Goal: Find specific page/section: Find specific page/section

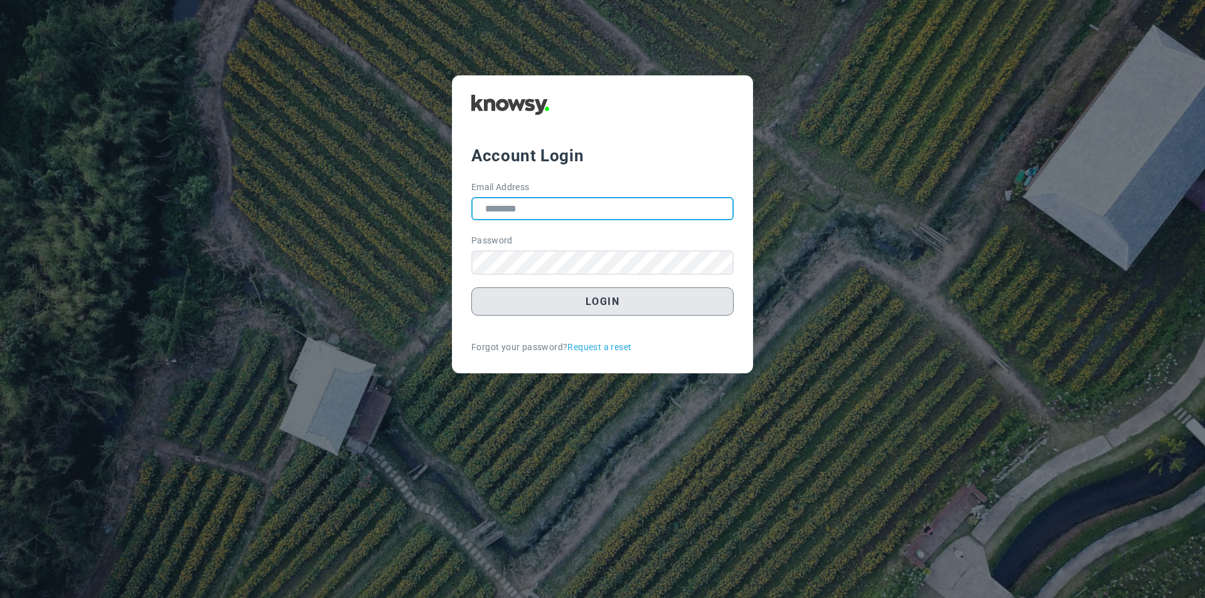
type input "**********"
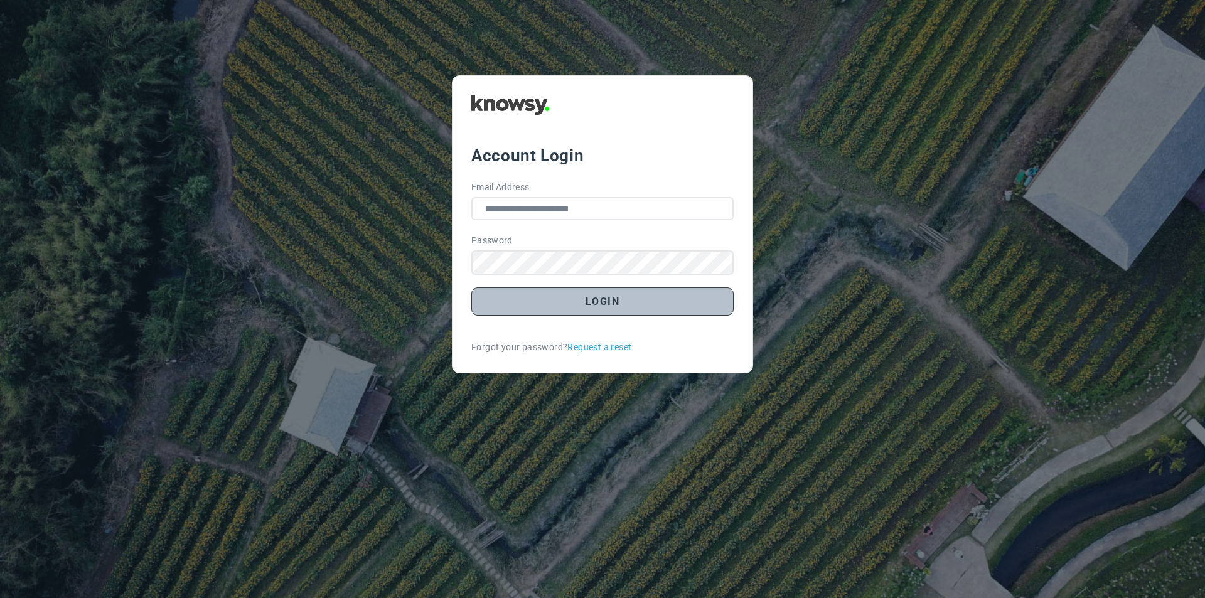
click at [606, 305] on button "Login" at bounding box center [602, 301] width 262 height 28
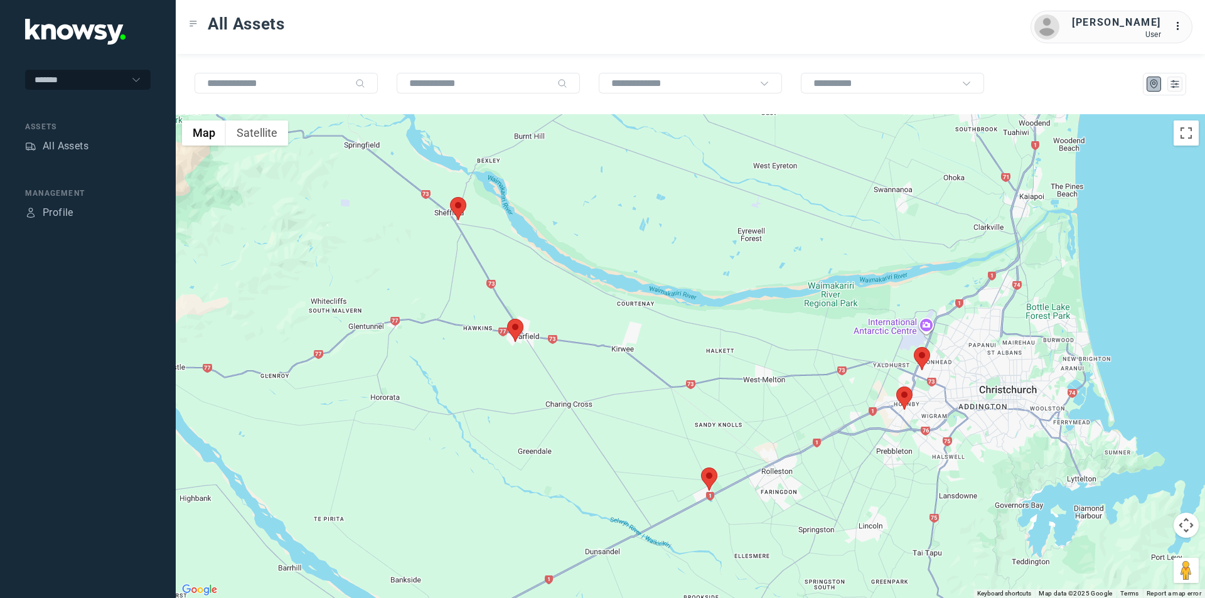
click at [450, 197] on area at bounding box center [450, 197] width 0 height 0
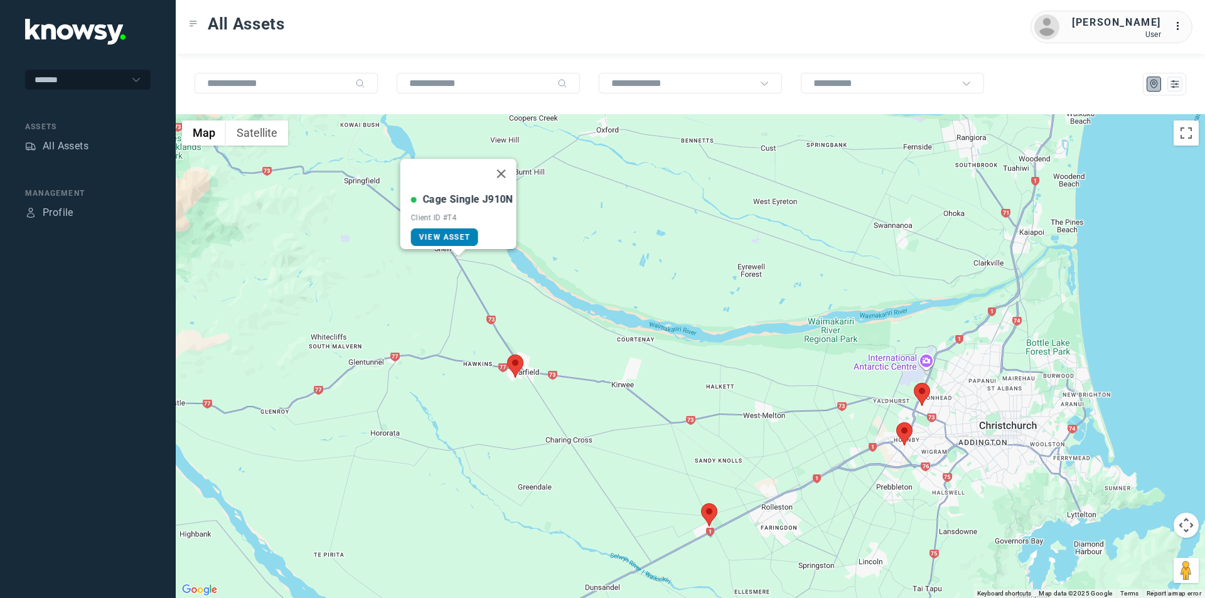
click at [453, 228] on link "View Asset" at bounding box center [444, 237] width 67 height 18
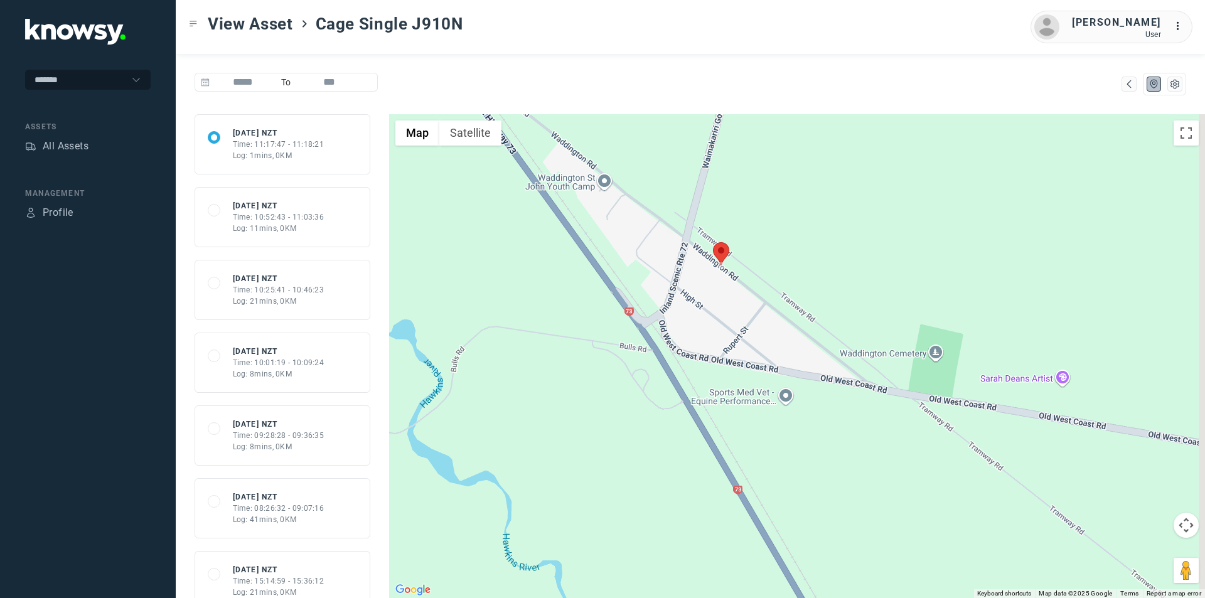
drag, startPoint x: 904, startPoint y: 339, endPoint x: 715, endPoint y: 292, distance: 194.5
click at [719, 296] on div at bounding box center [797, 356] width 816 height 484
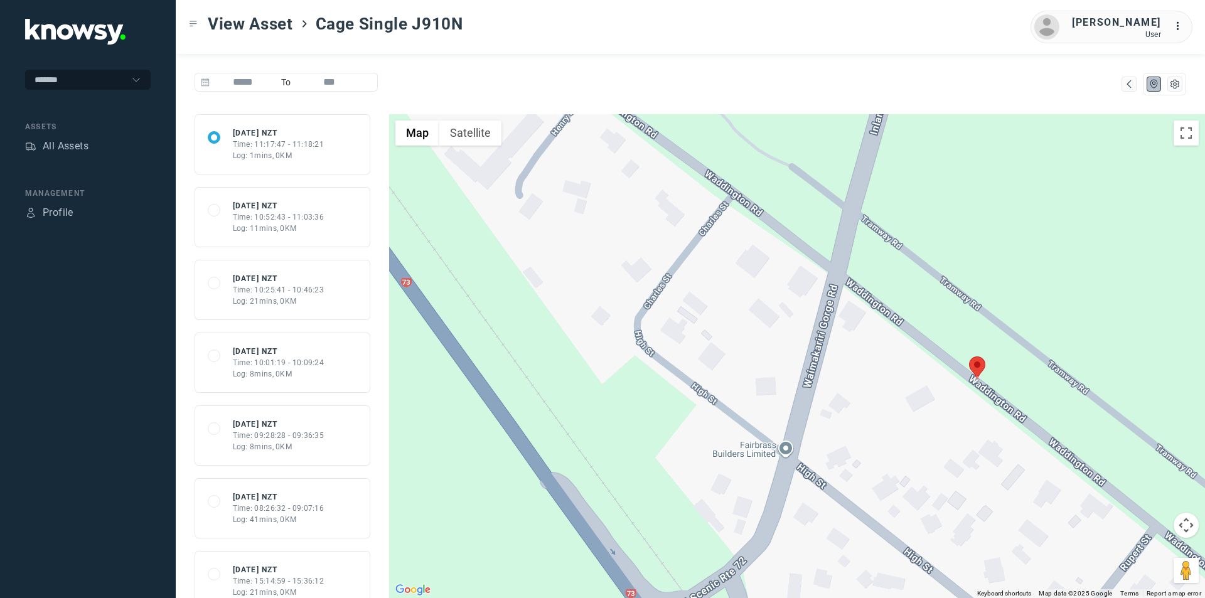
drag, startPoint x: 706, startPoint y: 255, endPoint x: 896, endPoint y: 450, distance: 272.1
click at [896, 450] on div at bounding box center [797, 356] width 816 height 484
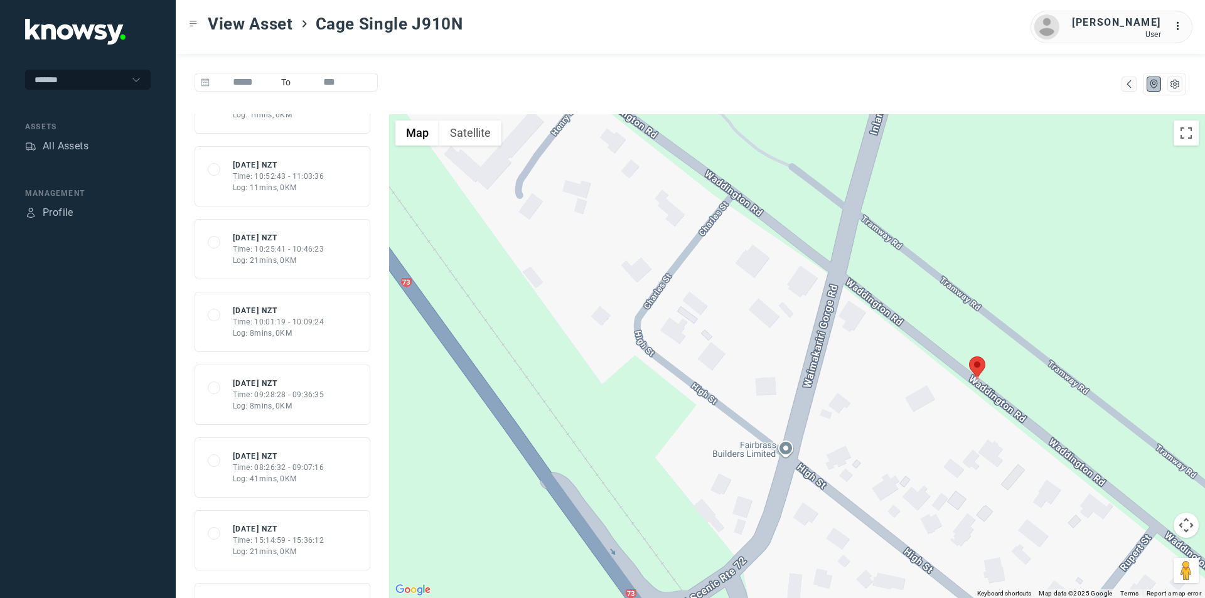
scroll to position [63, 0]
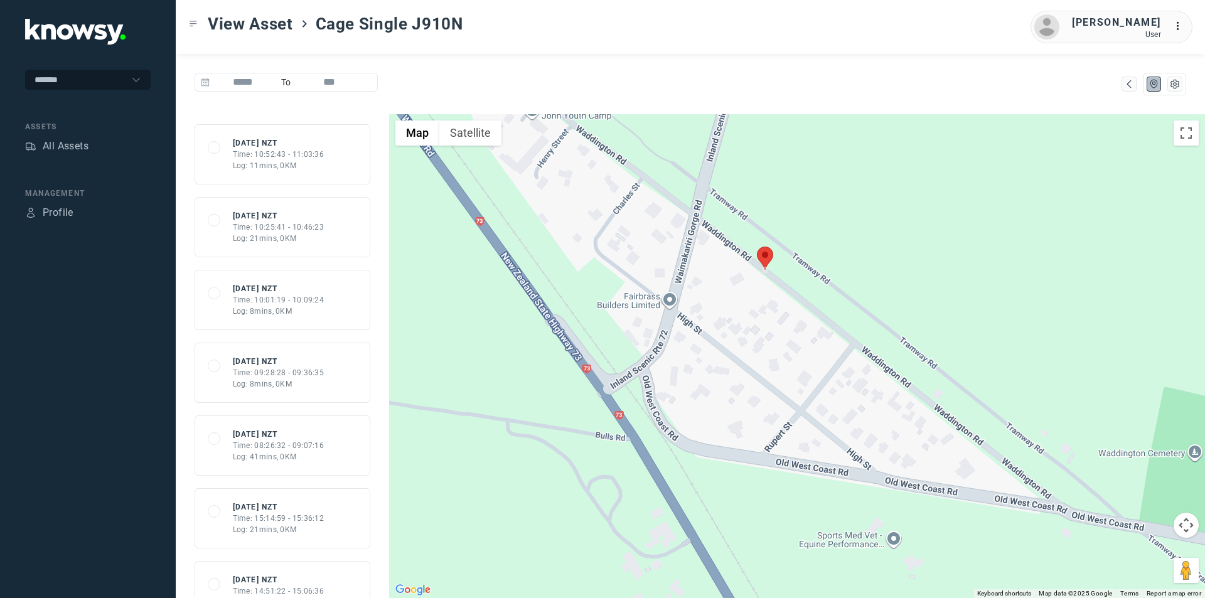
drag, startPoint x: 928, startPoint y: 399, endPoint x: 594, endPoint y: 291, distance: 350.3
click at [596, 291] on div at bounding box center [797, 356] width 816 height 484
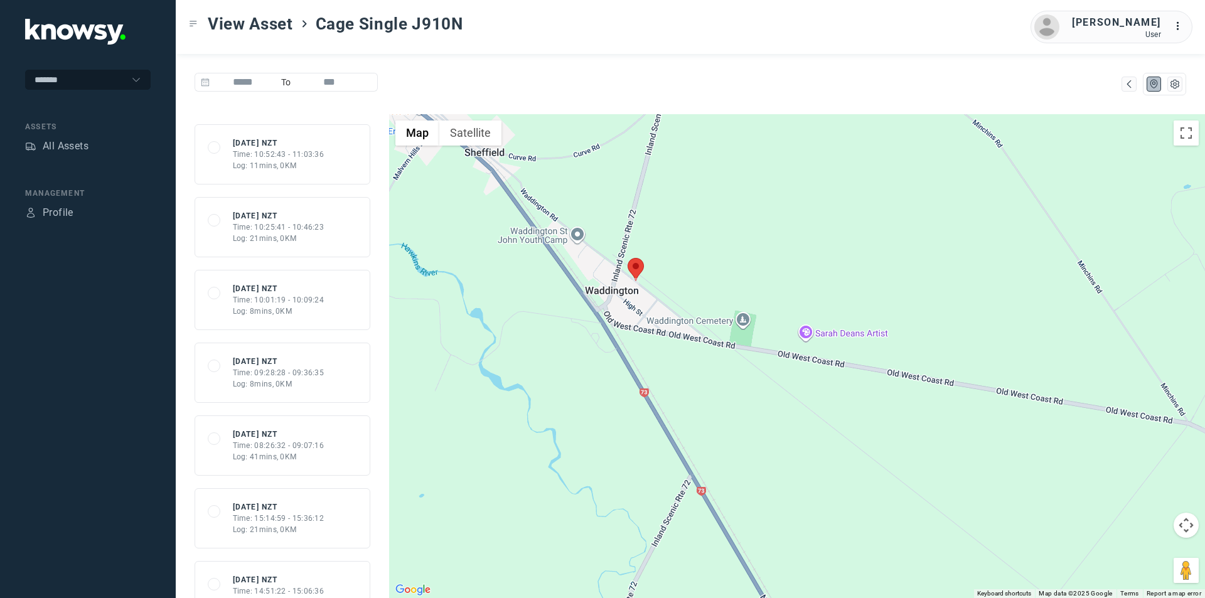
drag, startPoint x: 340, startPoint y: 382, endPoint x: 365, endPoint y: 341, distance: 48.8
click at [365, 341] on div "68eecc3232fdb15984634cbb Wed 15 Oct 25 NZT Time: 11:17:47 - 11:18:21 Log: 1mins…" at bounding box center [282, 356] width 213 height 484
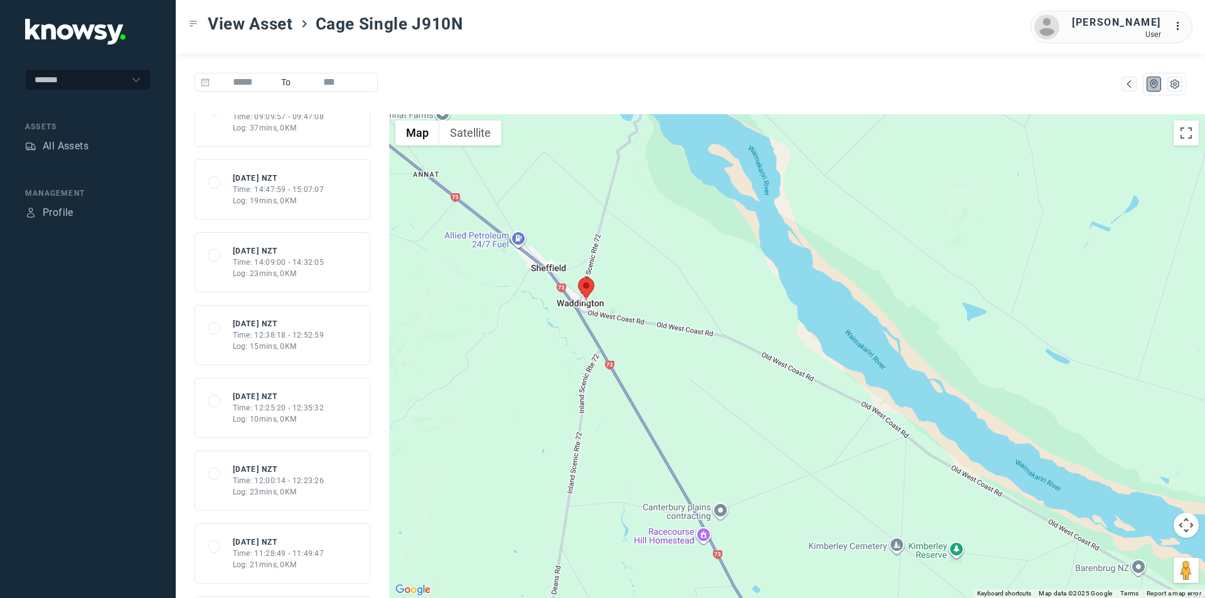
scroll to position [1255, 0]
click at [270, 272] on div "Time: 12:38:18 - 12:52:59" at bounding box center [279, 272] width 92 height 11
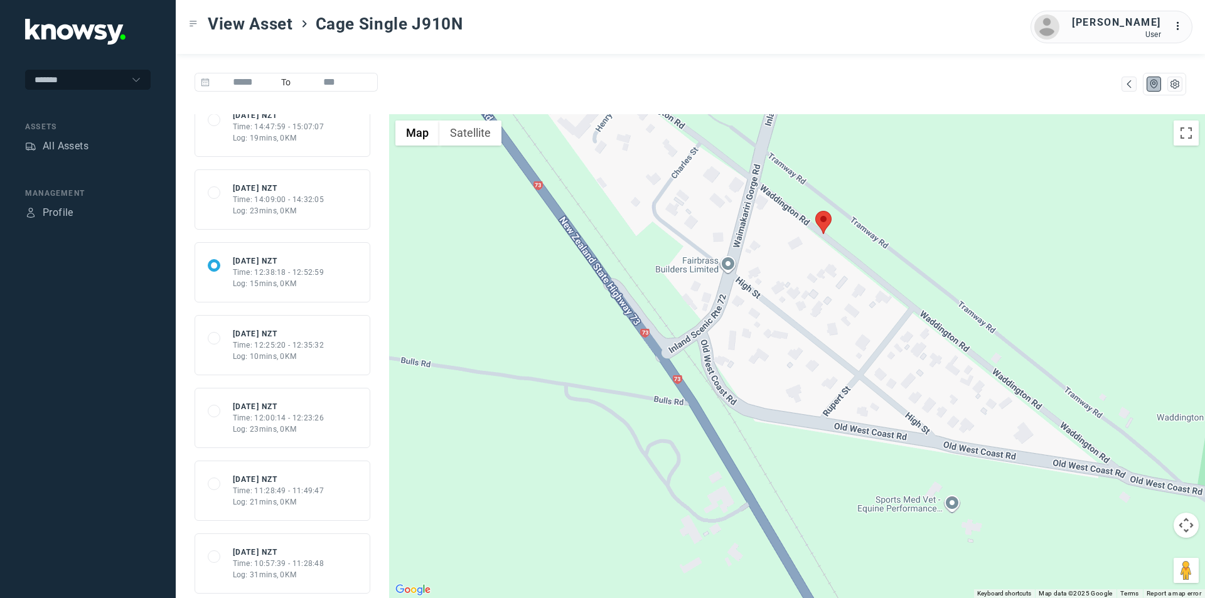
drag, startPoint x: 790, startPoint y: 192, endPoint x: 791, endPoint y: 311, distance: 119.3
click at [791, 311] on div at bounding box center [797, 356] width 816 height 484
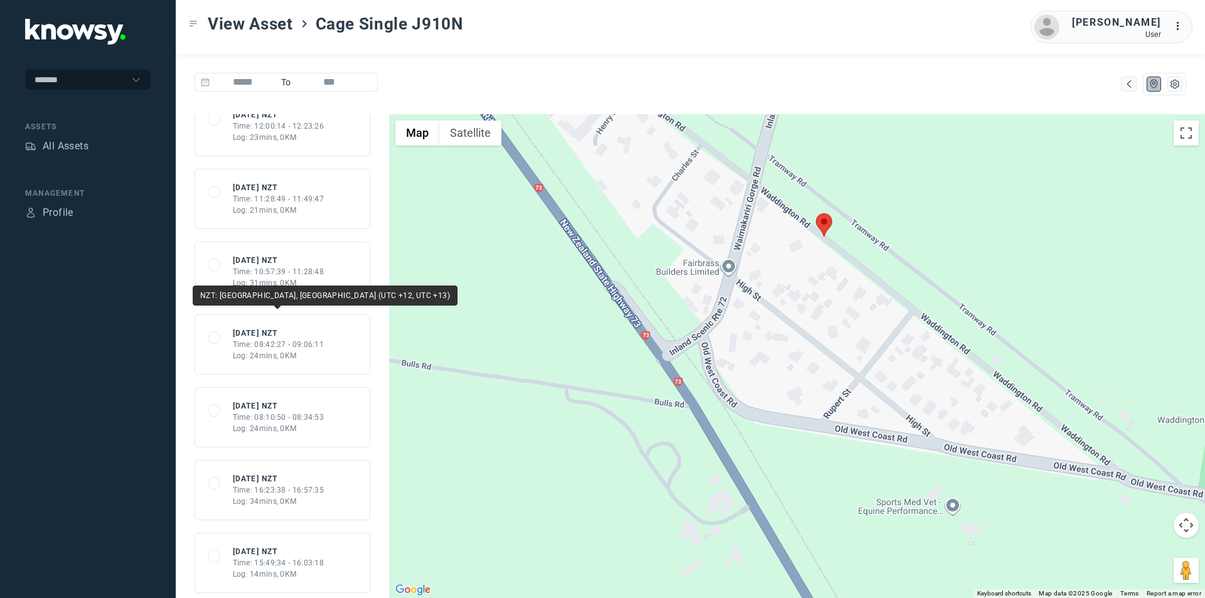
scroll to position [1569, 0]
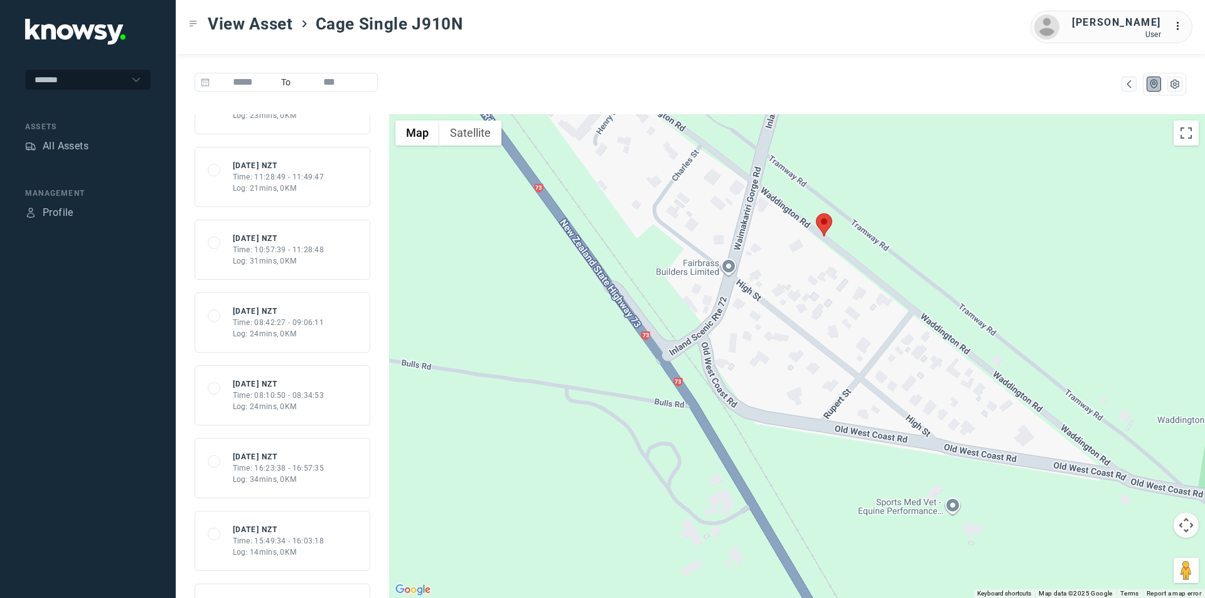
click at [297, 476] on div "Log: 34mins, 0KM" at bounding box center [279, 479] width 92 height 11
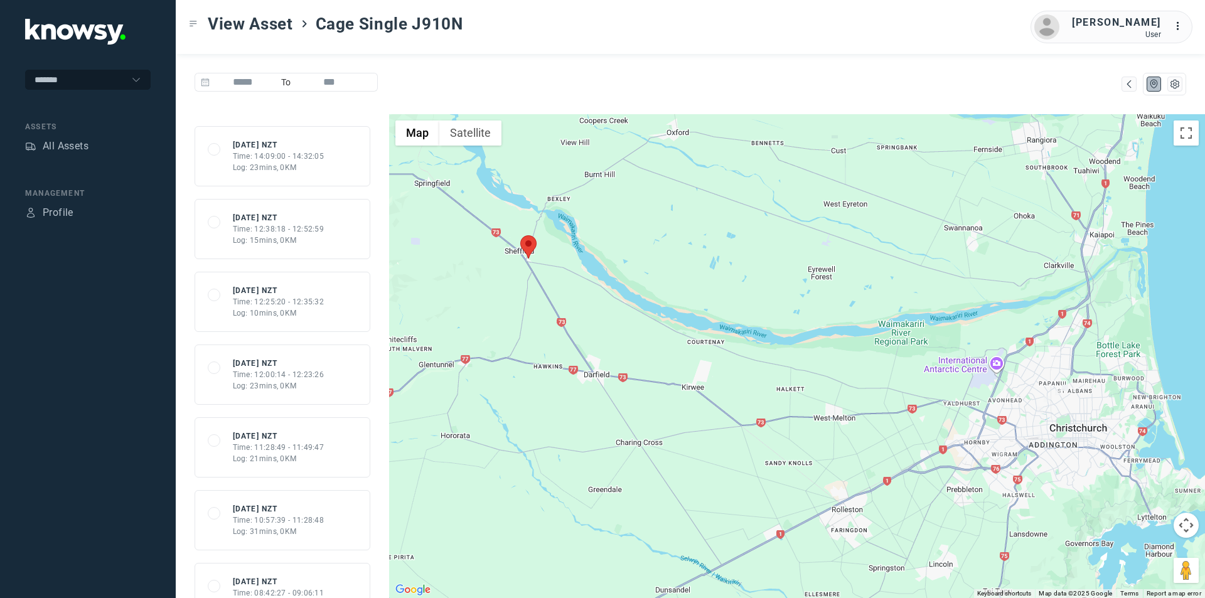
scroll to position [1318, 0]
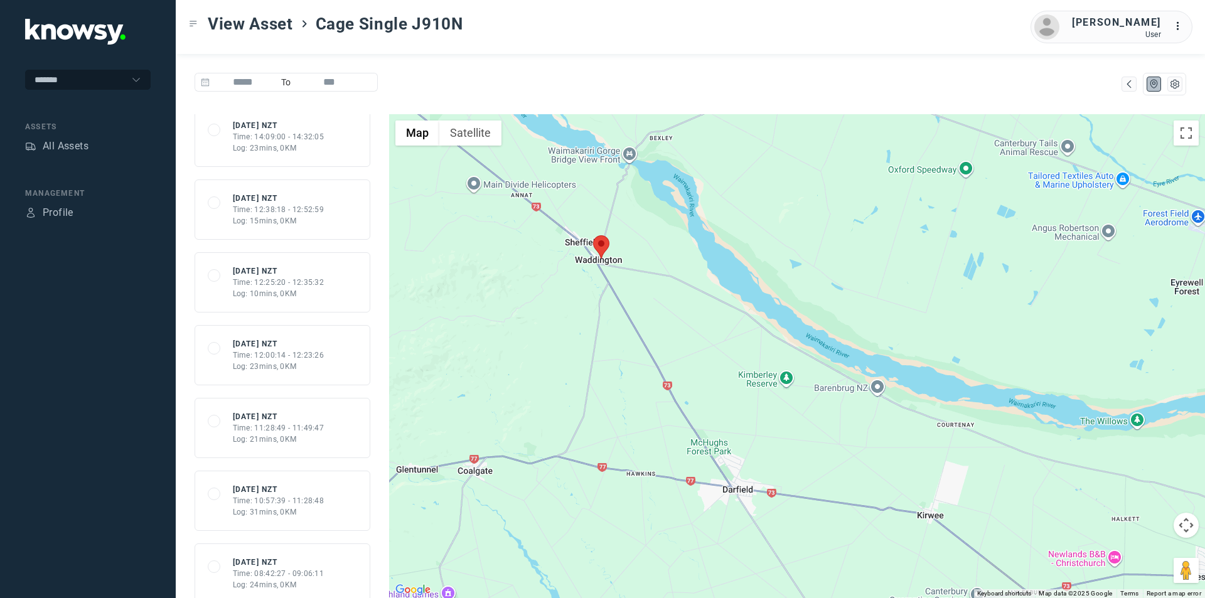
drag, startPoint x: 545, startPoint y: 217, endPoint x: 592, endPoint y: 329, distance: 121.6
click at [592, 329] on div at bounding box center [797, 356] width 816 height 484
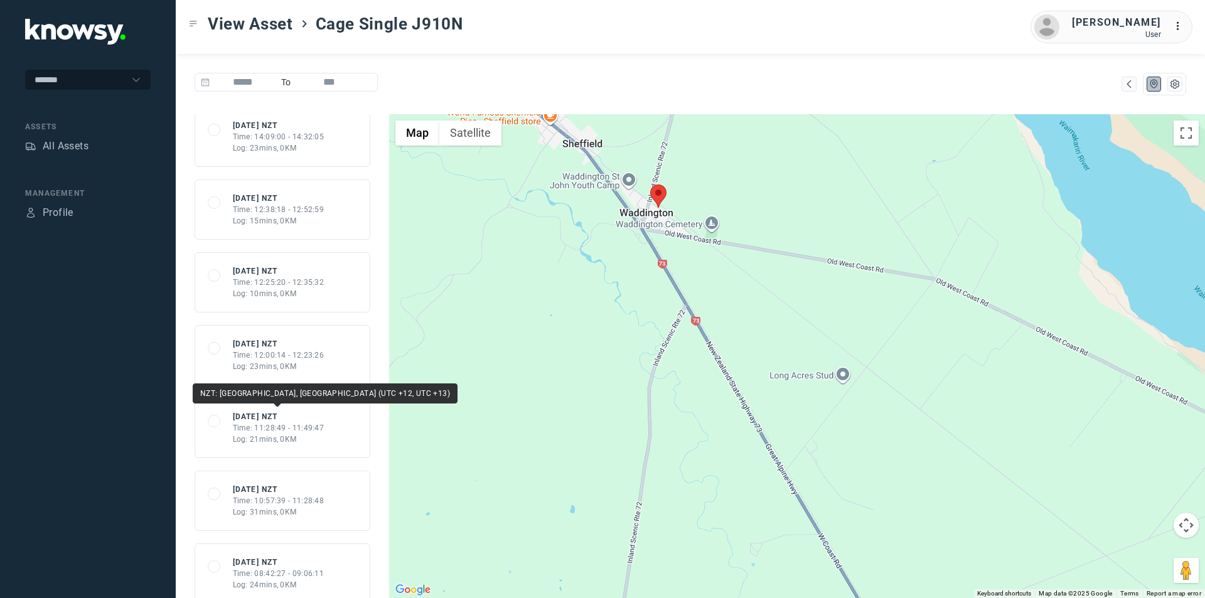
click at [286, 420] on div "Sat 20 Sep 25 NZT" at bounding box center [279, 416] width 92 height 11
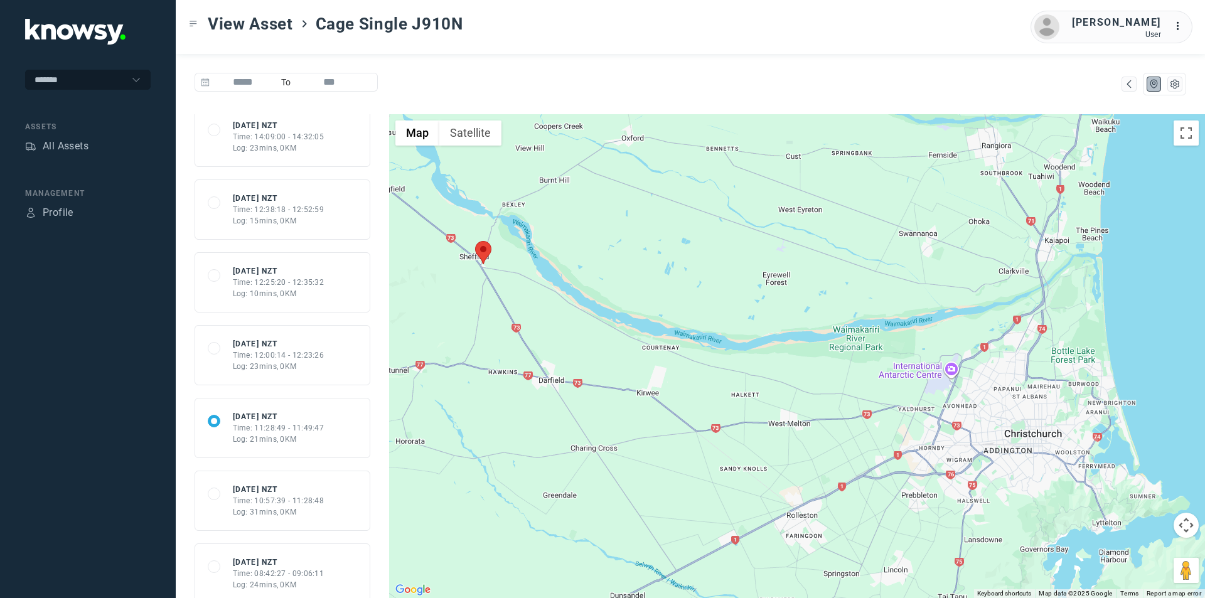
click at [269, 359] on div "Time: 12:00:14 - 12:23:26" at bounding box center [279, 355] width 92 height 11
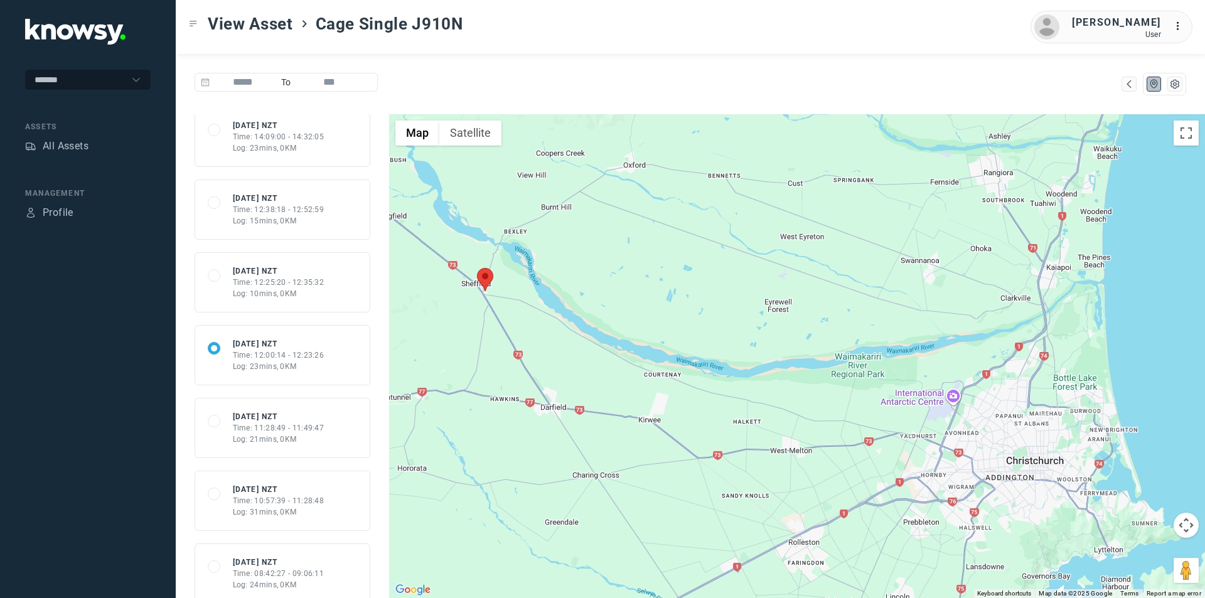
click at [266, 283] on div "Time: 12:25:20 - 12:35:32" at bounding box center [279, 282] width 92 height 11
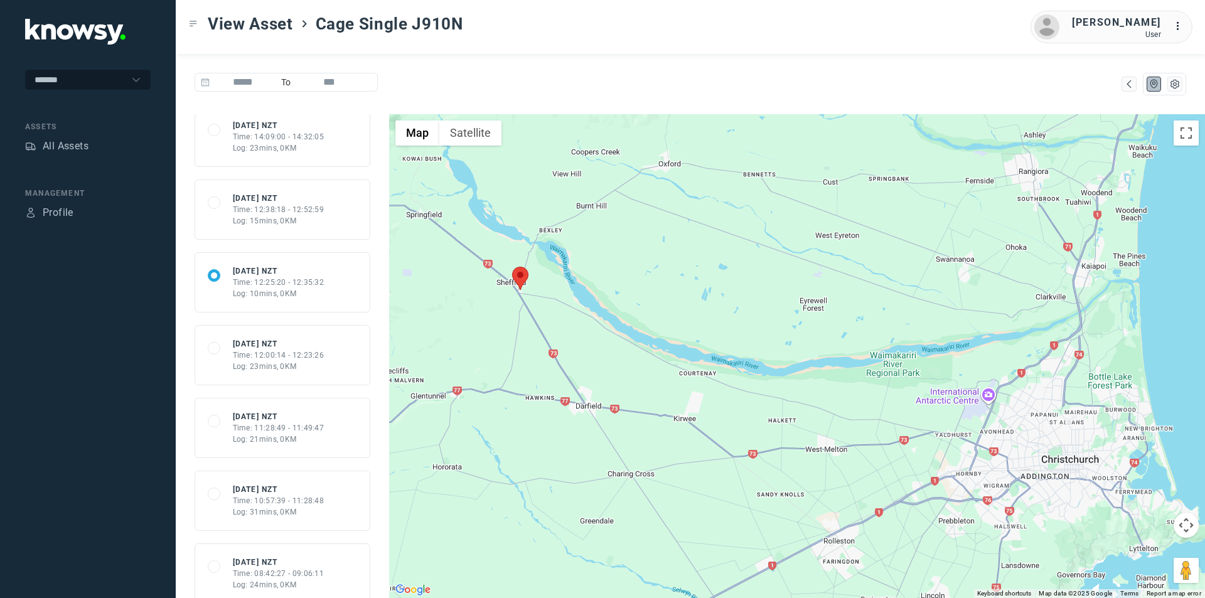
click at [286, 212] on div "Time: 12:38:18 - 12:52:59" at bounding box center [279, 209] width 92 height 11
click at [281, 143] on div "Log: 23mins, 0KM" at bounding box center [279, 147] width 92 height 11
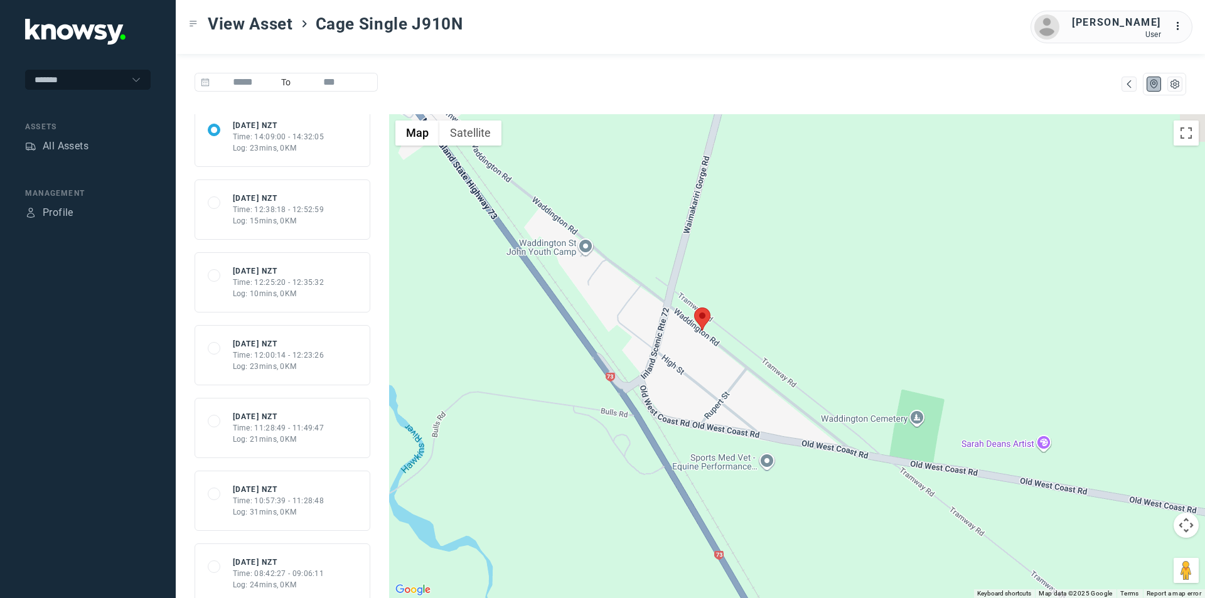
drag, startPoint x: 580, startPoint y: 198, endPoint x: 734, endPoint y: 433, distance: 281.1
click at [735, 432] on div at bounding box center [797, 356] width 816 height 484
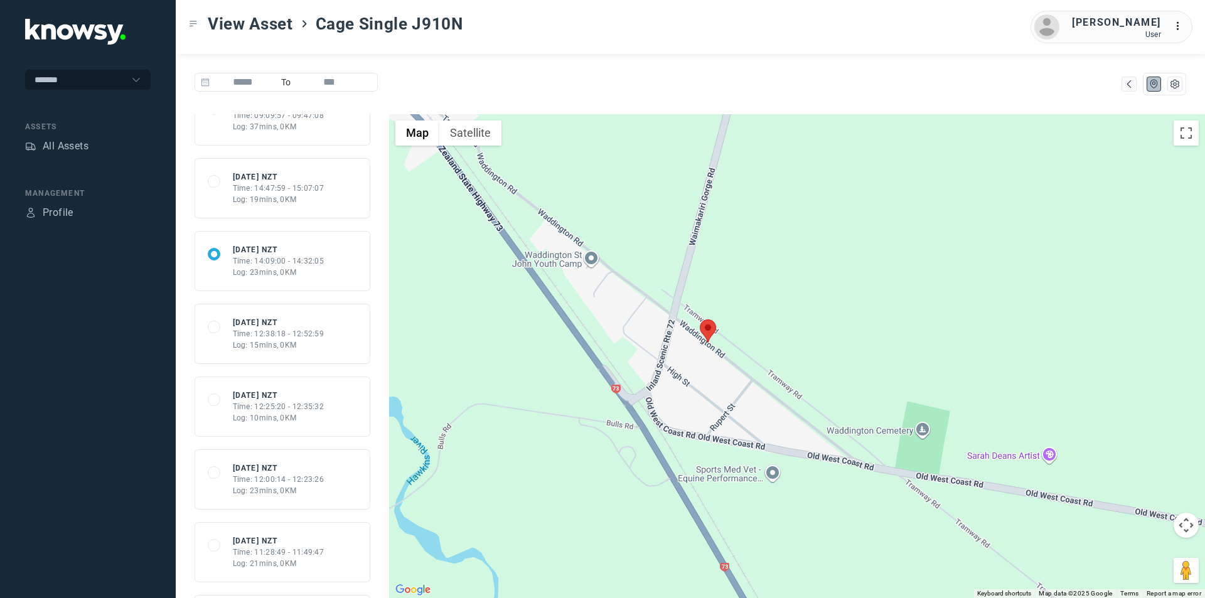
scroll to position [1130, 0]
click at [269, 252] on div "Time: 14:47:59 - 15:07:07" at bounding box center [279, 252] width 92 height 11
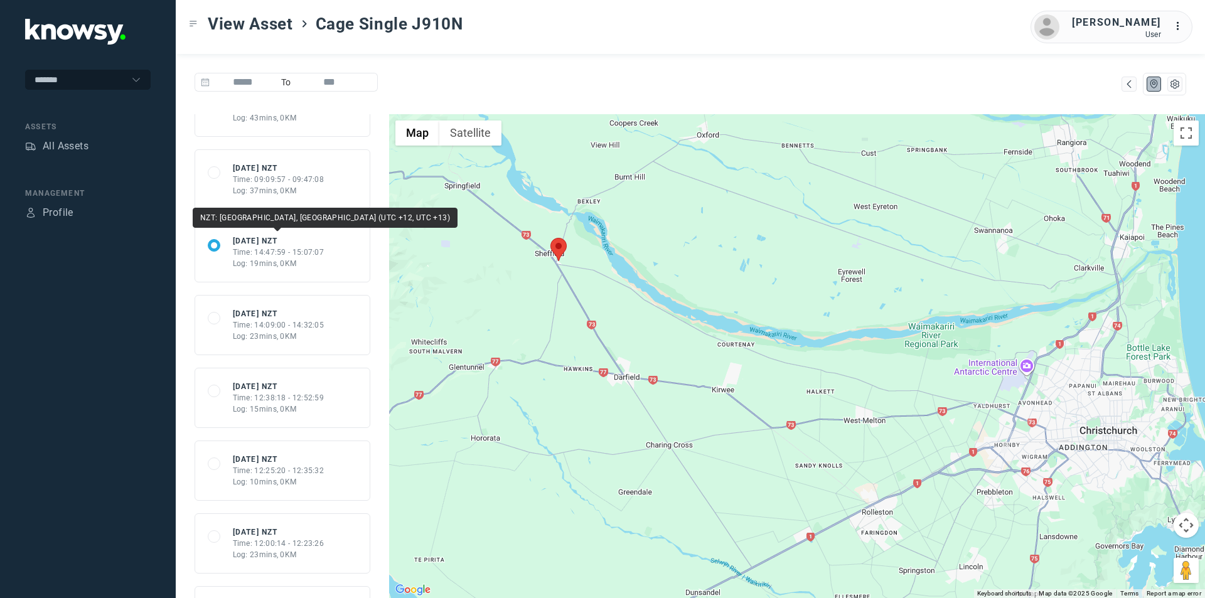
click at [286, 176] on div "Time: 09:09:57 - 09:47:08" at bounding box center [279, 179] width 92 height 11
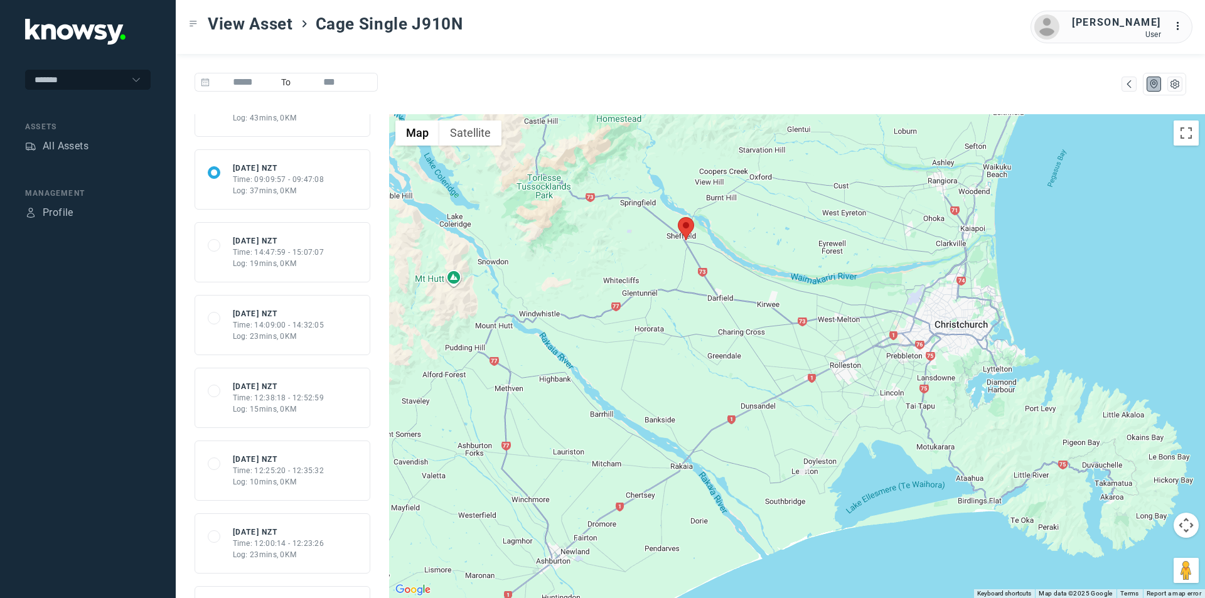
click at [296, 257] on div "Time: 14:47:59 - 15:07:07" at bounding box center [279, 252] width 92 height 11
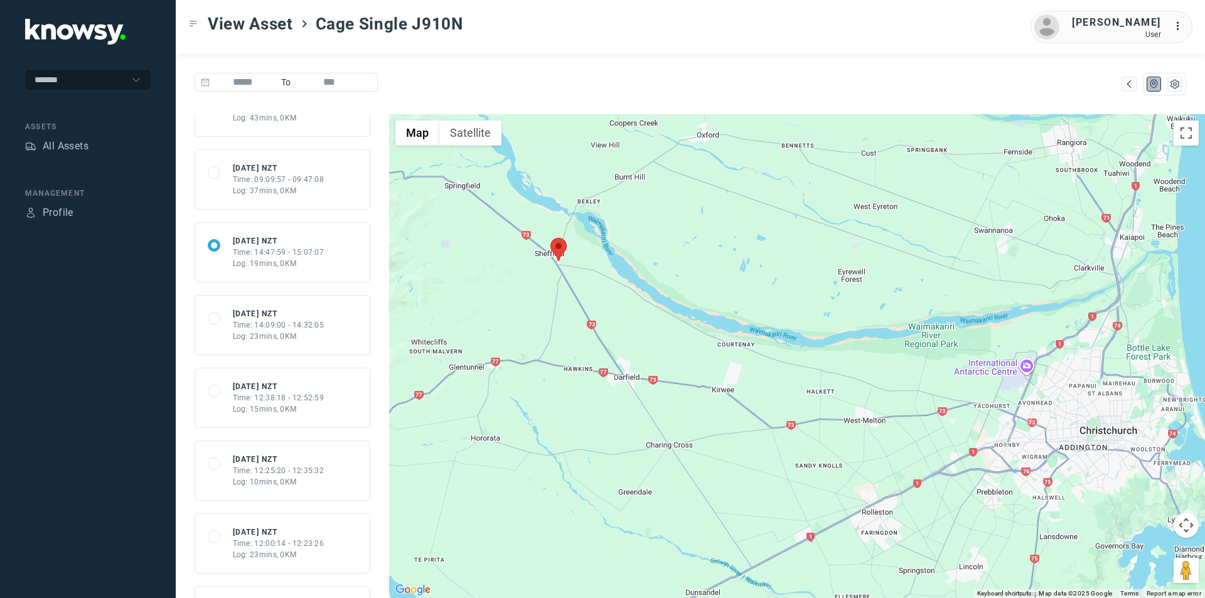
click at [281, 331] on div "Log: 23mins, 0KM" at bounding box center [279, 336] width 92 height 11
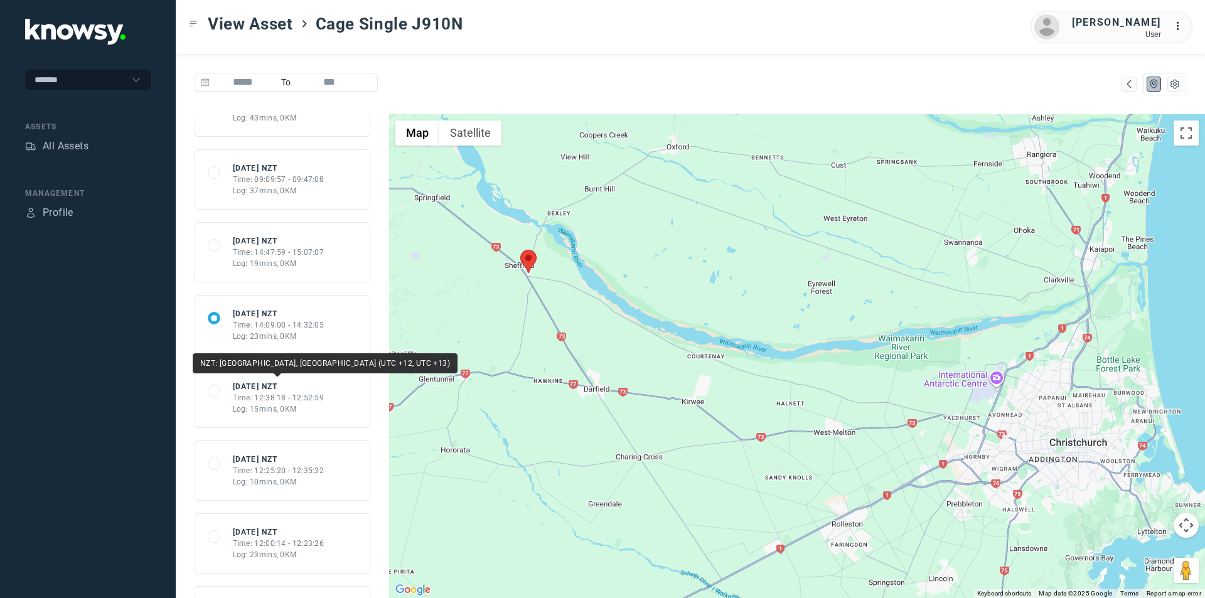
click at [296, 381] on div "Sat 20 Sep 25 NZT" at bounding box center [279, 386] width 92 height 11
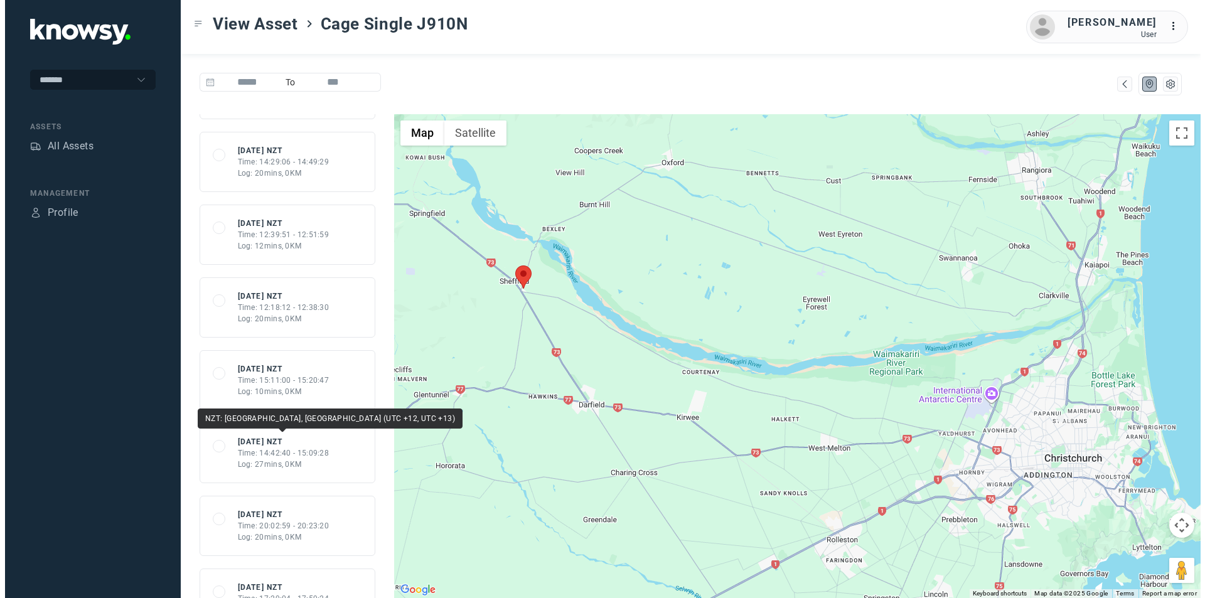
scroll to position [0, 0]
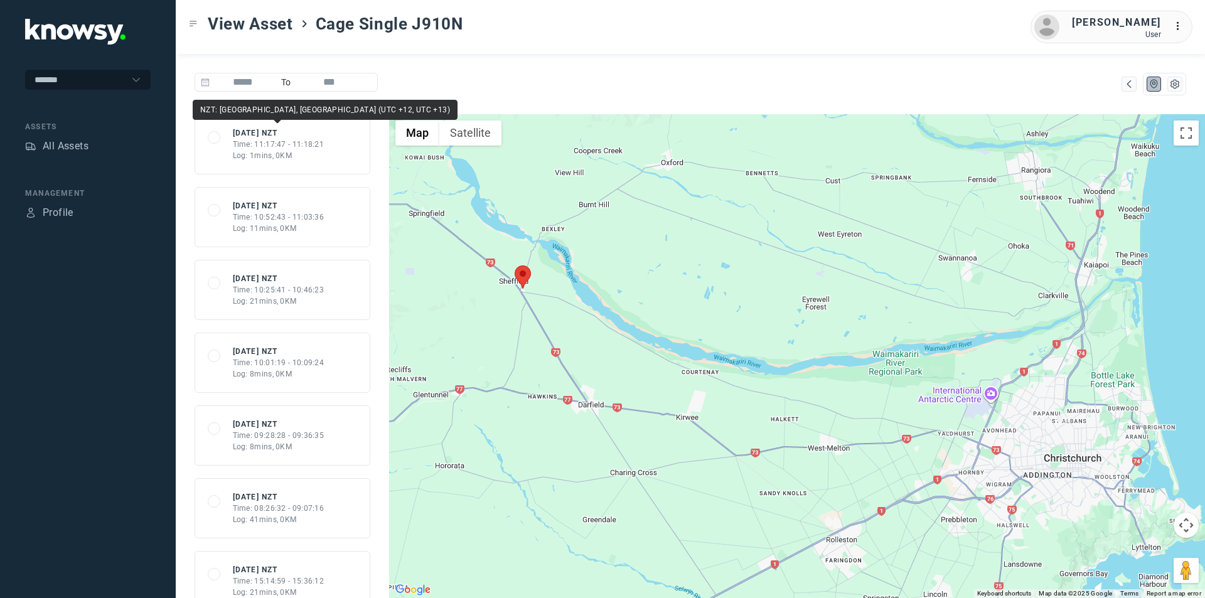
click at [291, 134] on div "Wed 15 Oct 25 NZT" at bounding box center [279, 132] width 92 height 11
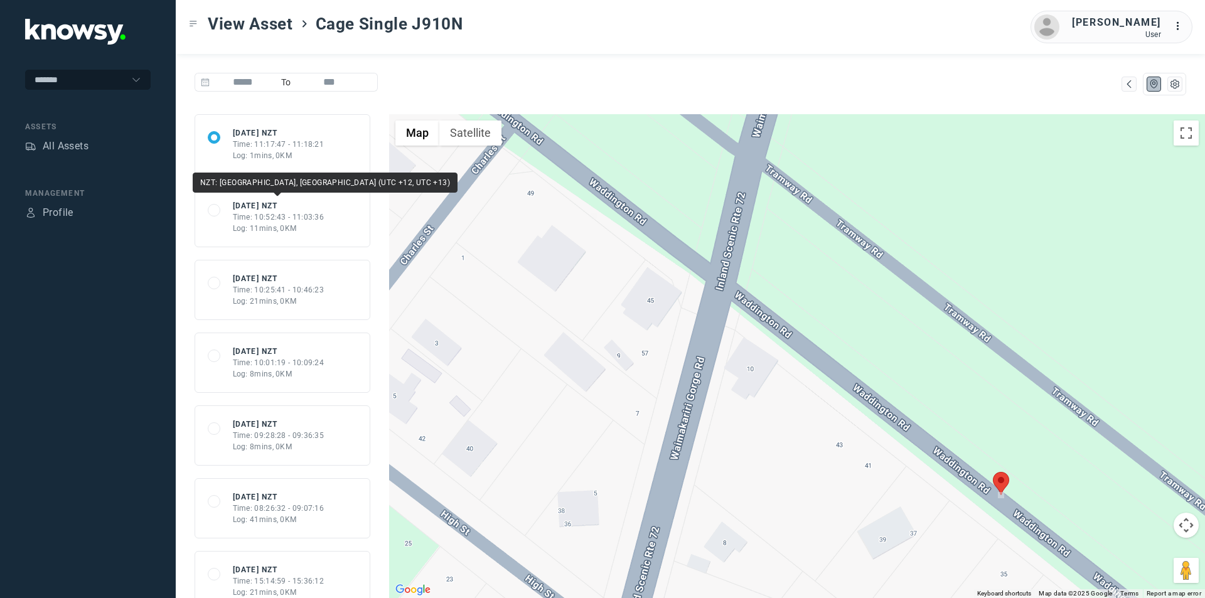
click at [278, 206] on div "Wed 15 Oct 25 NZT" at bounding box center [279, 205] width 92 height 11
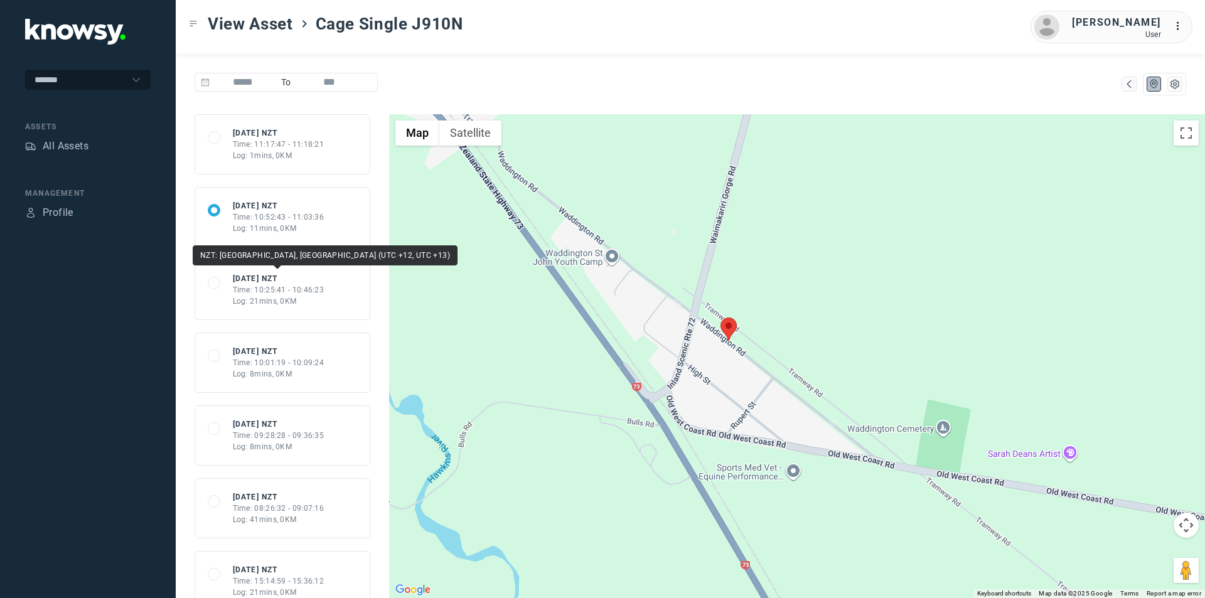
click at [279, 277] on div "Wed 15 Oct 25 NZT" at bounding box center [279, 278] width 92 height 11
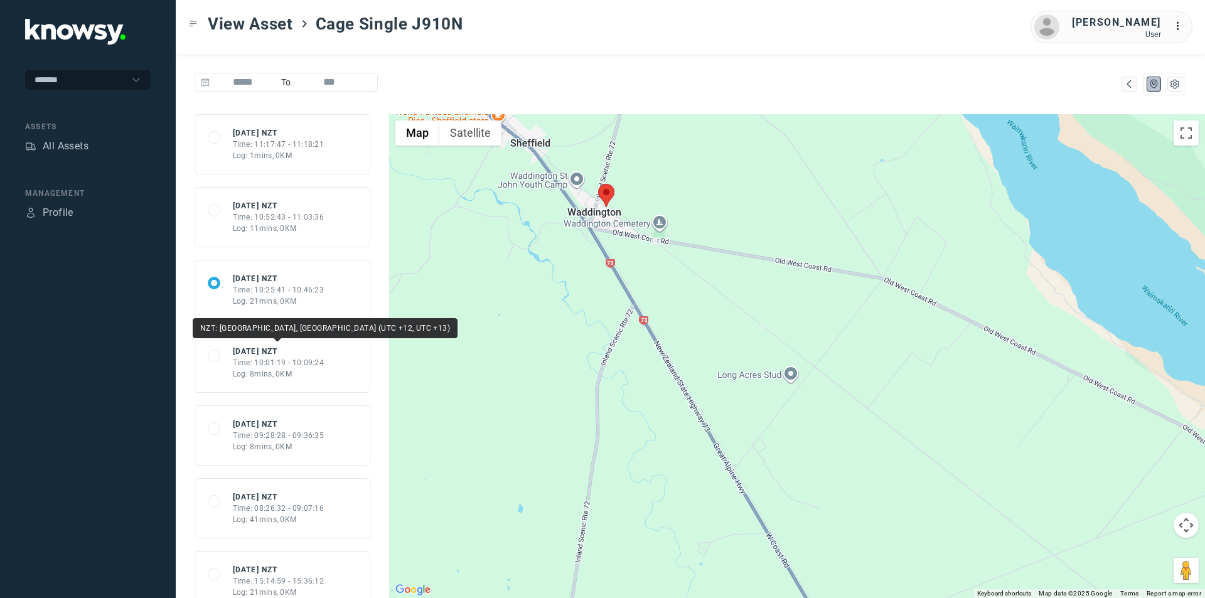
click at [284, 350] on div "Wed 15 Oct 25 NZT" at bounding box center [279, 351] width 92 height 11
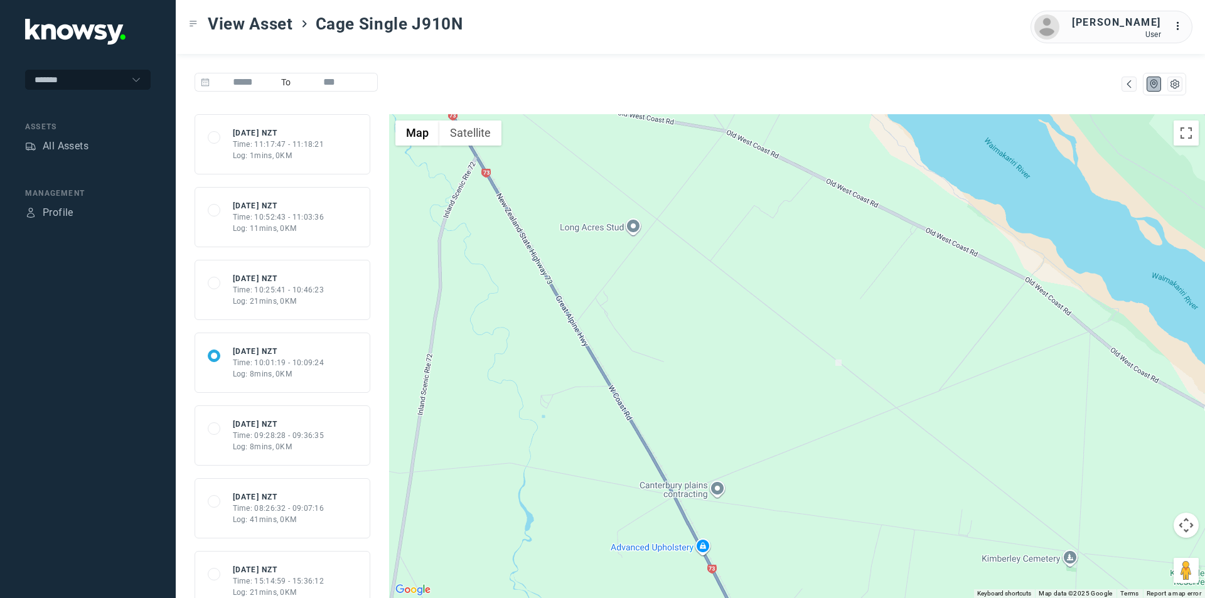
drag, startPoint x: 861, startPoint y: 455, endPoint x: 722, endPoint y: 321, distance: 193.5
click at [722, 321] on div at bounding box center [797, 356] width 816 height 484
click at [275, 425] on div "Wed 15 Oct 25 NZT" at bounding box center [279, 424] width 92 height 11
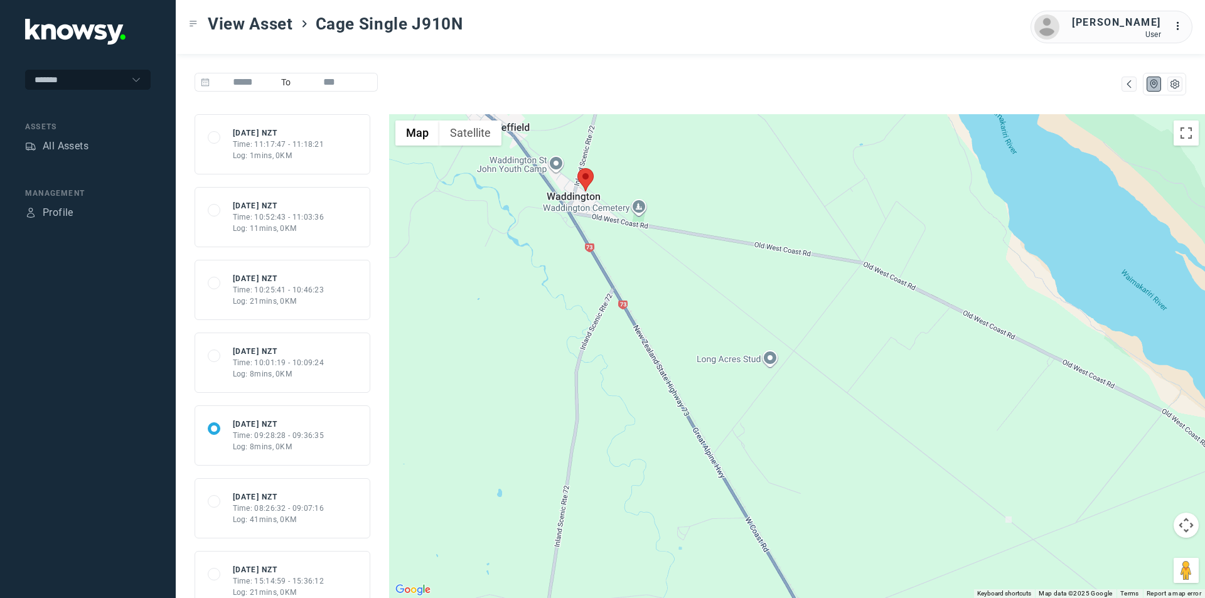
click at [269, 513] on div "Time: 08:26:32 - 09:07:16" at bounding box center [279, 508] width 92 height 11
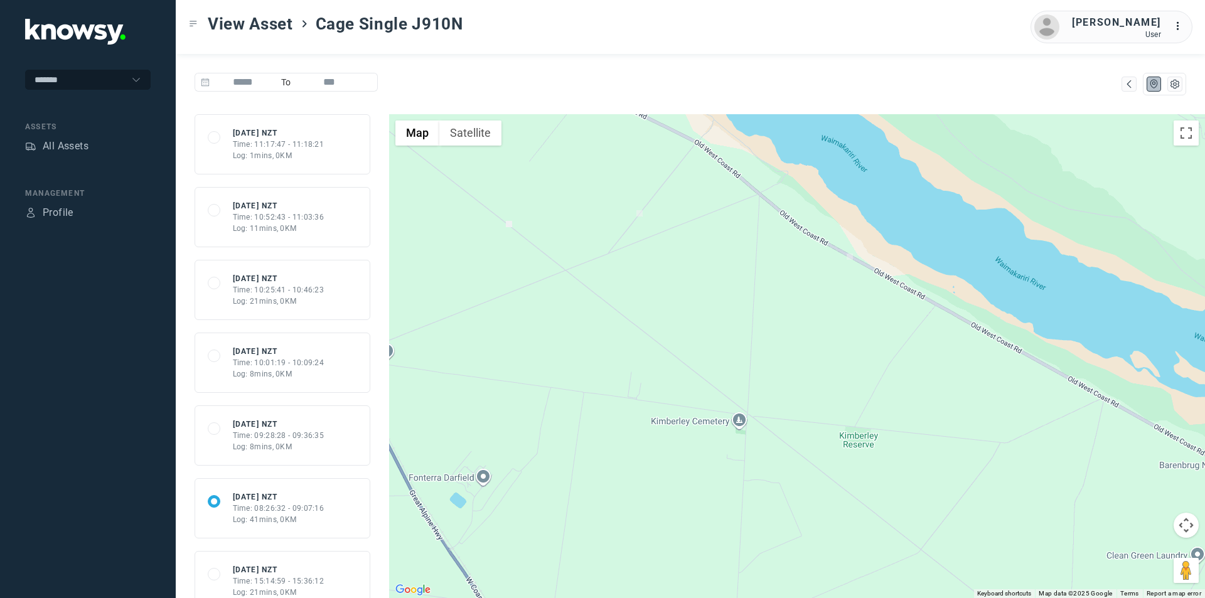
click at [283, 432] on div "Time: 09:28:28 - 09:36:35" at bounding box center [279, 435] width 92 height 11
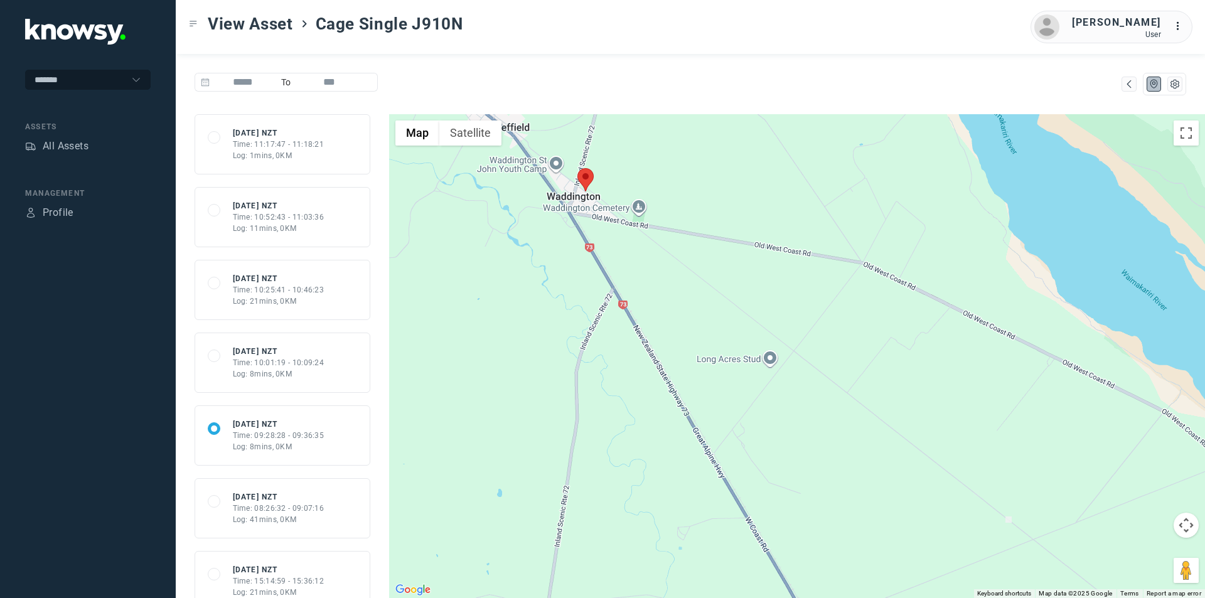
click at [271, 367] on div "Time: 10:01:19 - 10:09:24" at bounding box center [279, 362] width 92 height 11
click at [275, 297] on div "Log: 21mins, 0KM" at bounding box center [279, 301] width 92 height 11
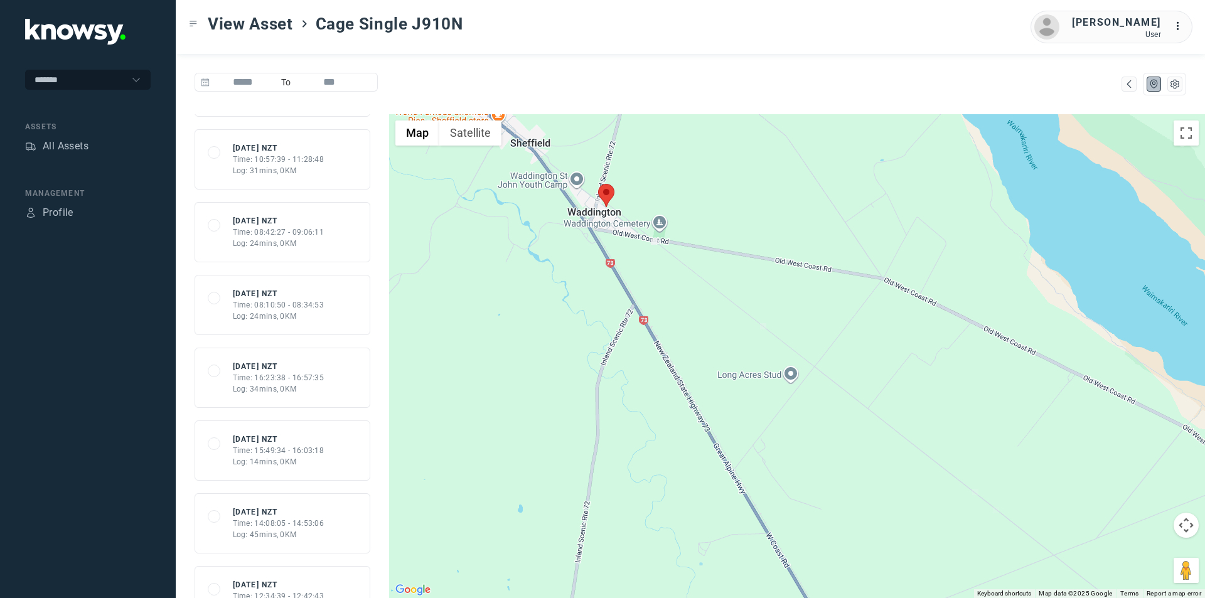
scroll to position [1820, 0]
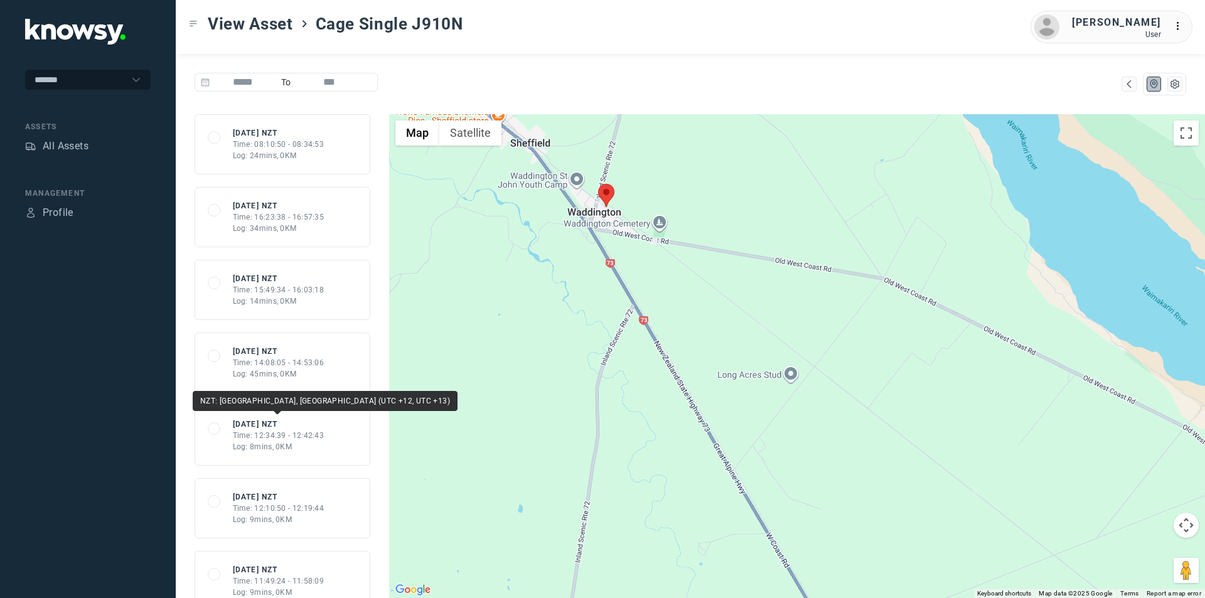
click at [296, 430] on div "Time: 12:34:39 - 12:42:43" at bounding box center [279, 435] width 92 height 11
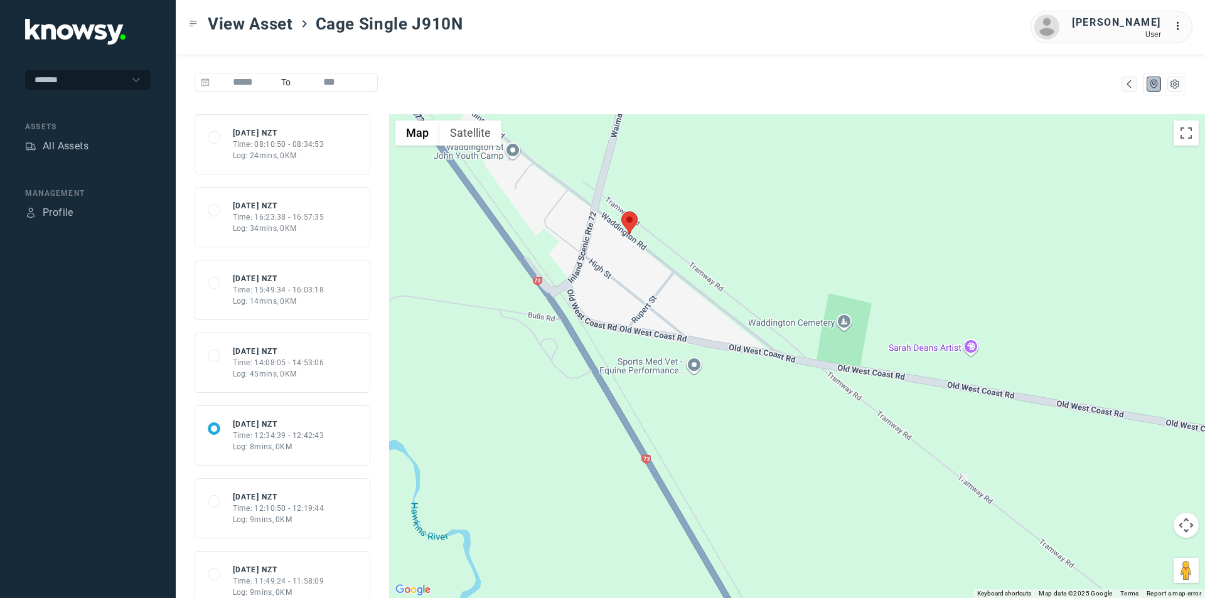
click at [276, 368] on div "Log: 45mins, 0KM" at bounding box center [279, 373] width 92 height 11
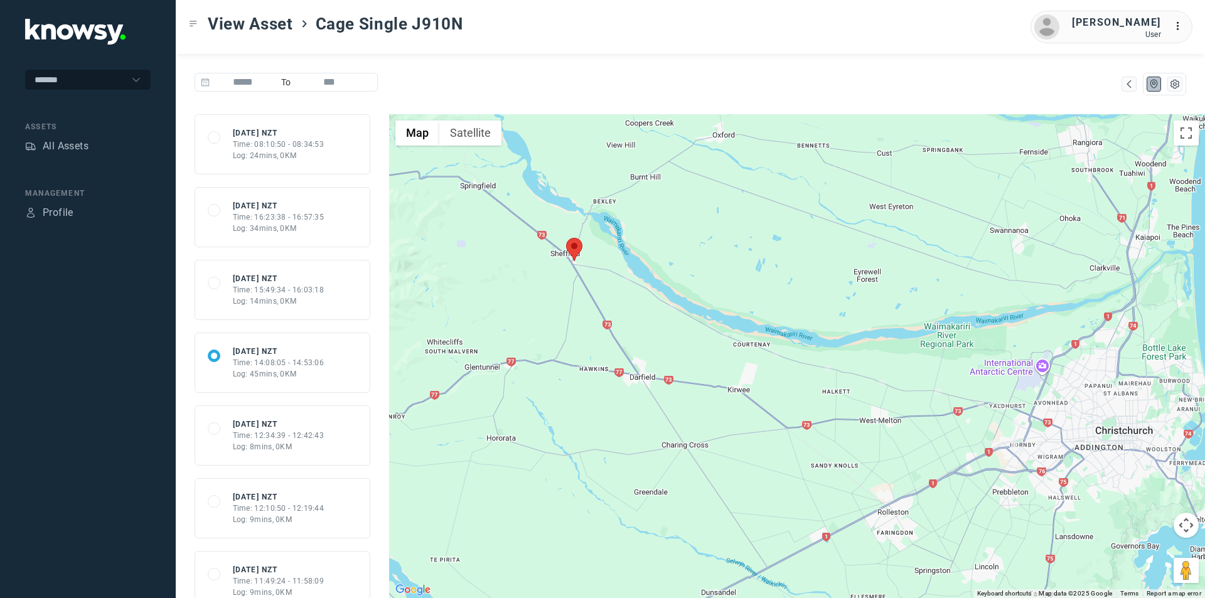
click at [269, 294] on div "Time: 15:49:34 - 16:03:18" at bounding box center [279, 289] width 92 height 11
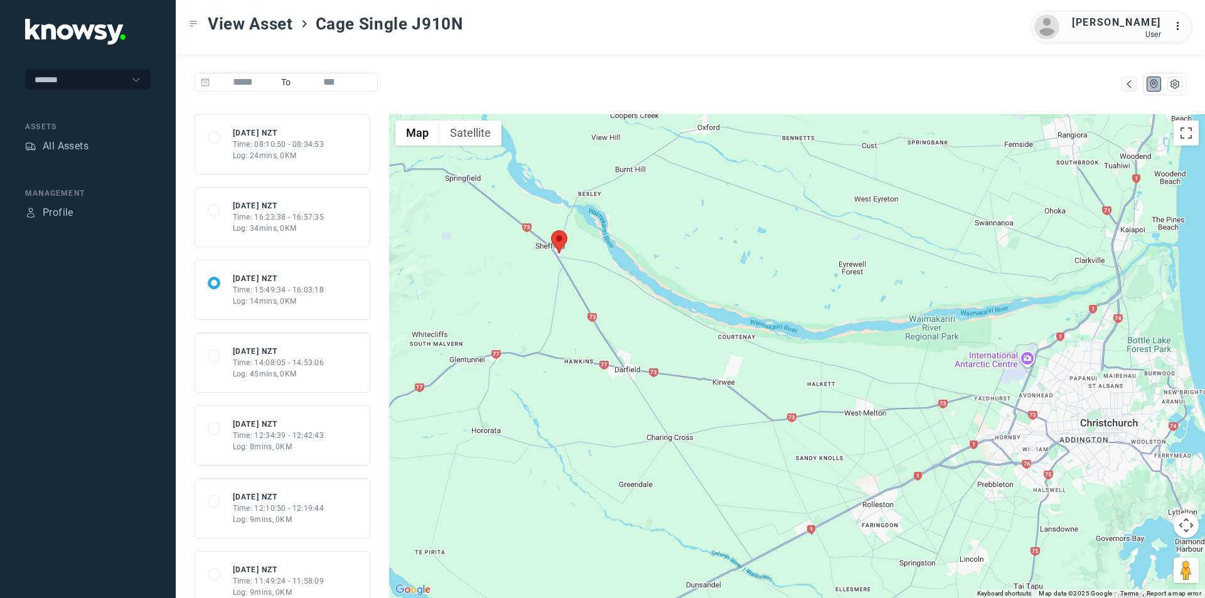
click at [279, 357] on div "Time: 14:08:05 - 14:53:06" at bounding box center [279, 362] width 92 height 11
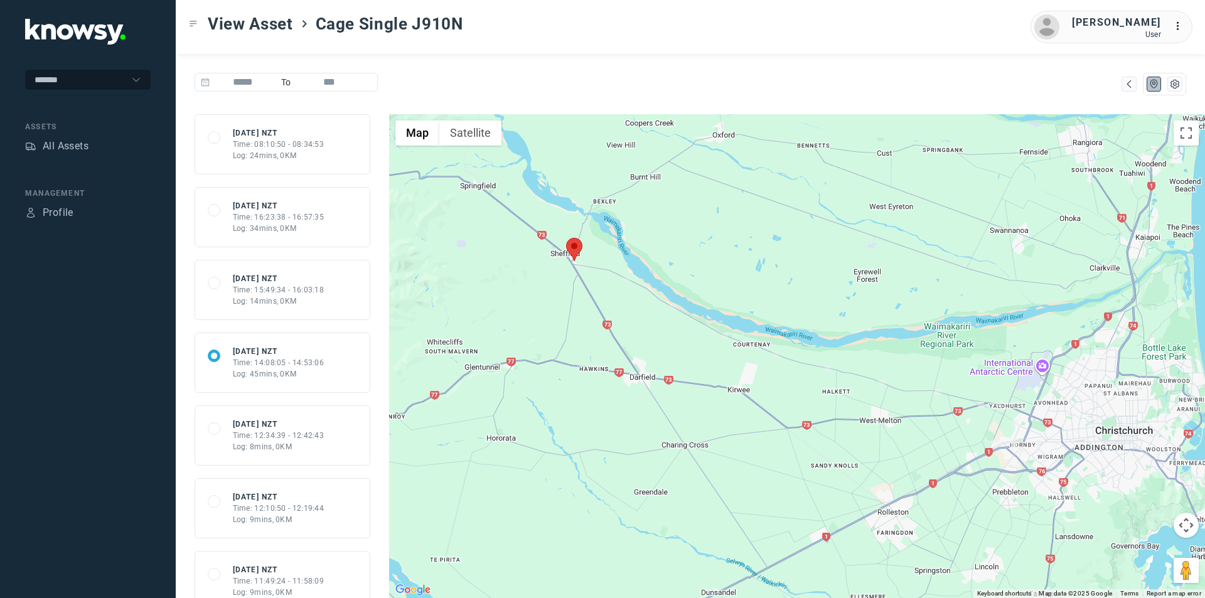
click at [290, 435] on div "Time: 12:34:39 - 12:42:43" at bounding box center [279, 435] width 92 height 11
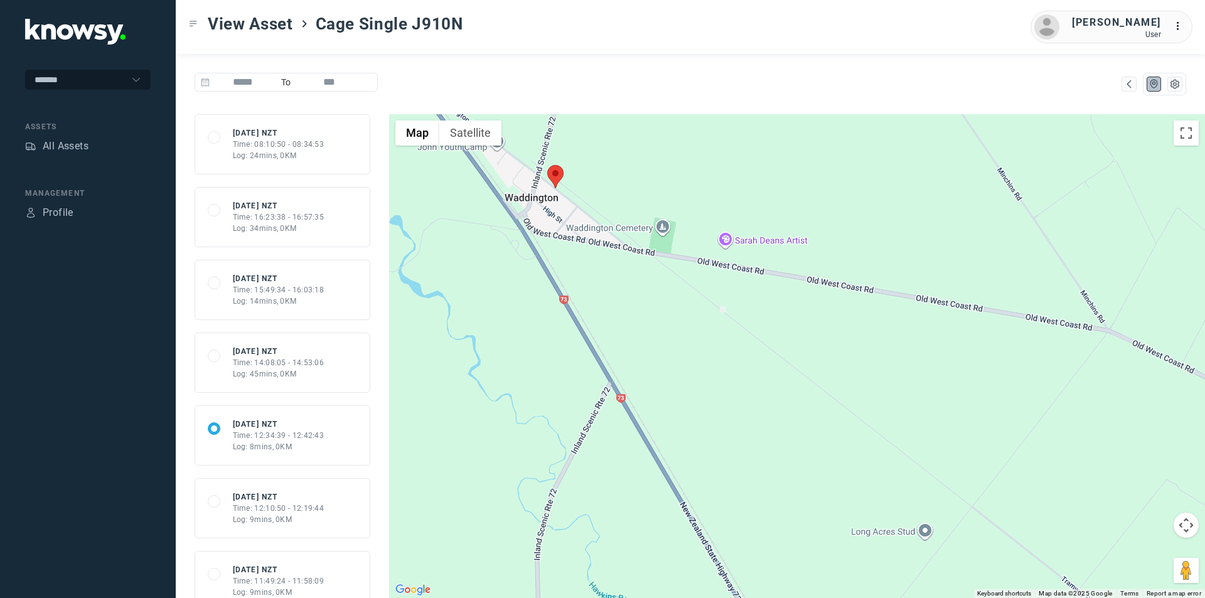
drag, startPoint x: 793, startPoint y: 474, endPoint x: 667, endPoint y: 330, distance: 192.2
click at [667, 330] on div at bounding box center [797, 356] width 816 height 484
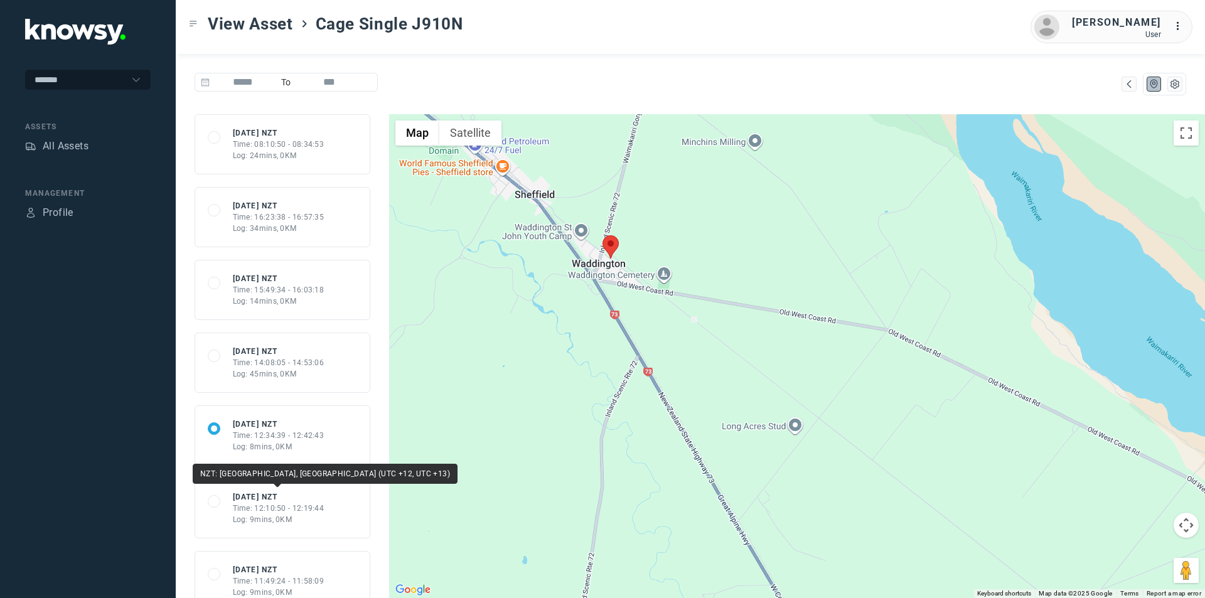
click at [287, 503] on div "Time: 12:10:50 - 12:19:44" at bounding box center [279, 508] width 92 height 11
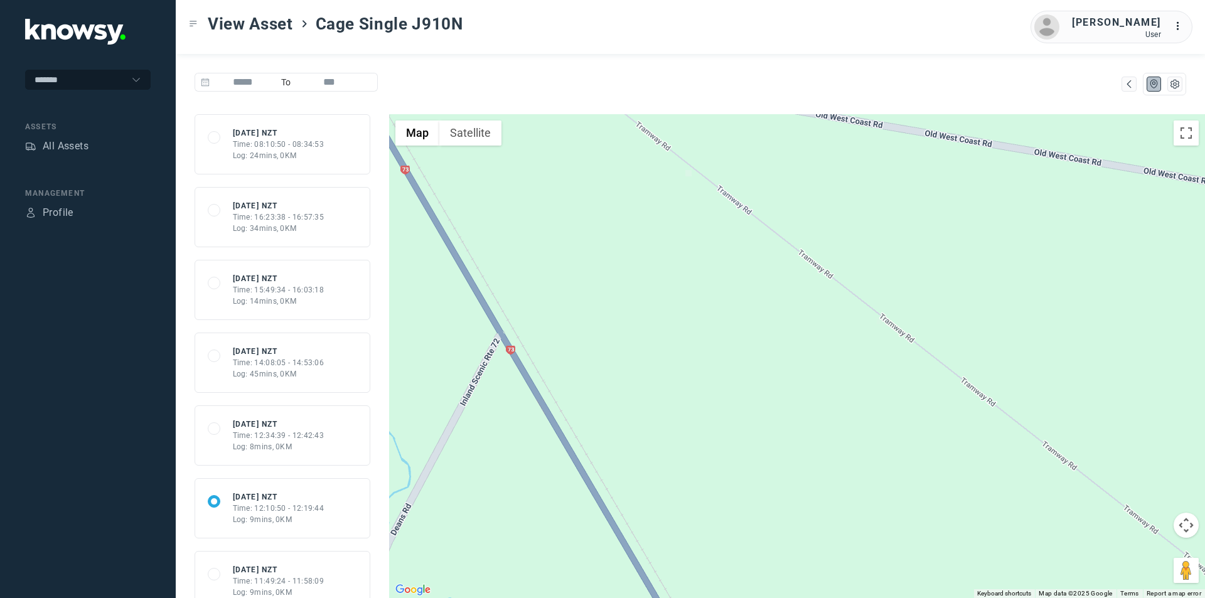
drag, startPoint x: 798, startPoint y: 481, endPoint x: 635, endPoint y: 258, distance: 276.2
click at [635, 258] on div at bounding box center [797, 356] width 816 height 484
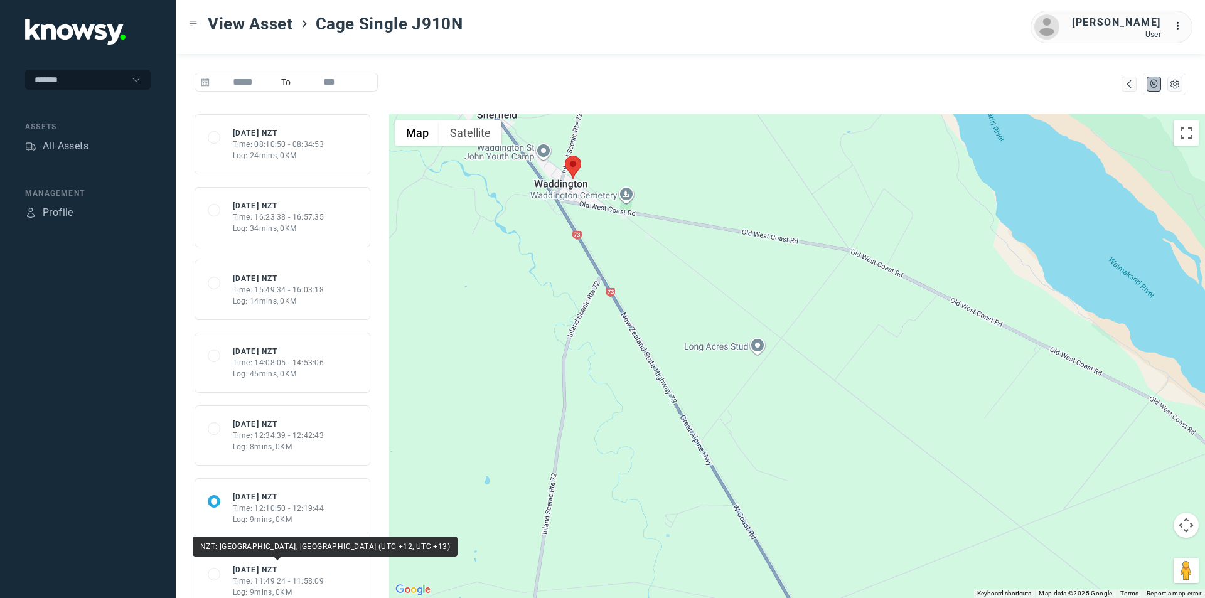
click at [274, 567] on div "Fri 12 Sep 25 NZT" at bounding box center [279, 569] width 92 height 11
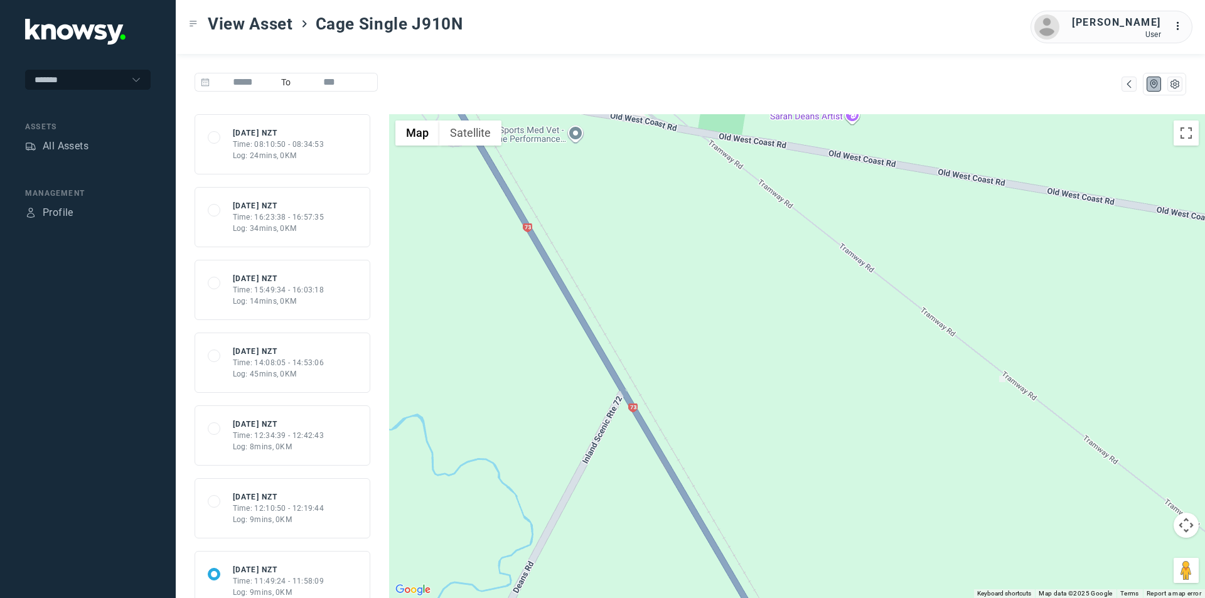
drag, startPoint x: 777, startPoint y: 453, endPoint x: 739, endPoint y: 288, distance: 168.8
click at [739, 288] on div at bounding box center [797, 356] width 816 height 484
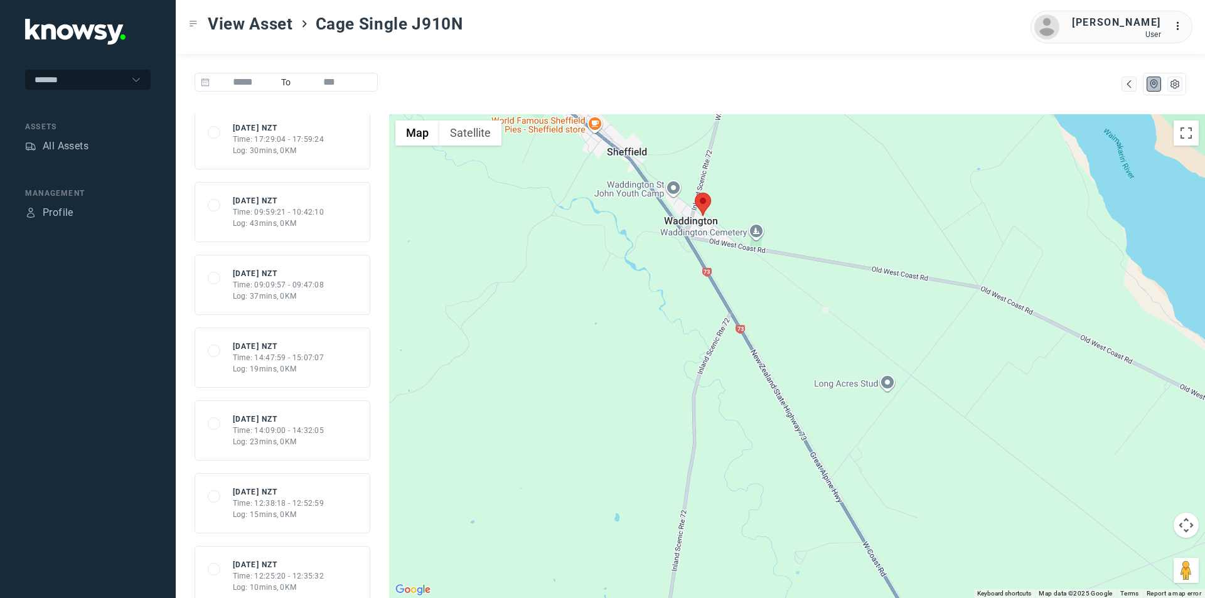
scroll to position [1004, 0]
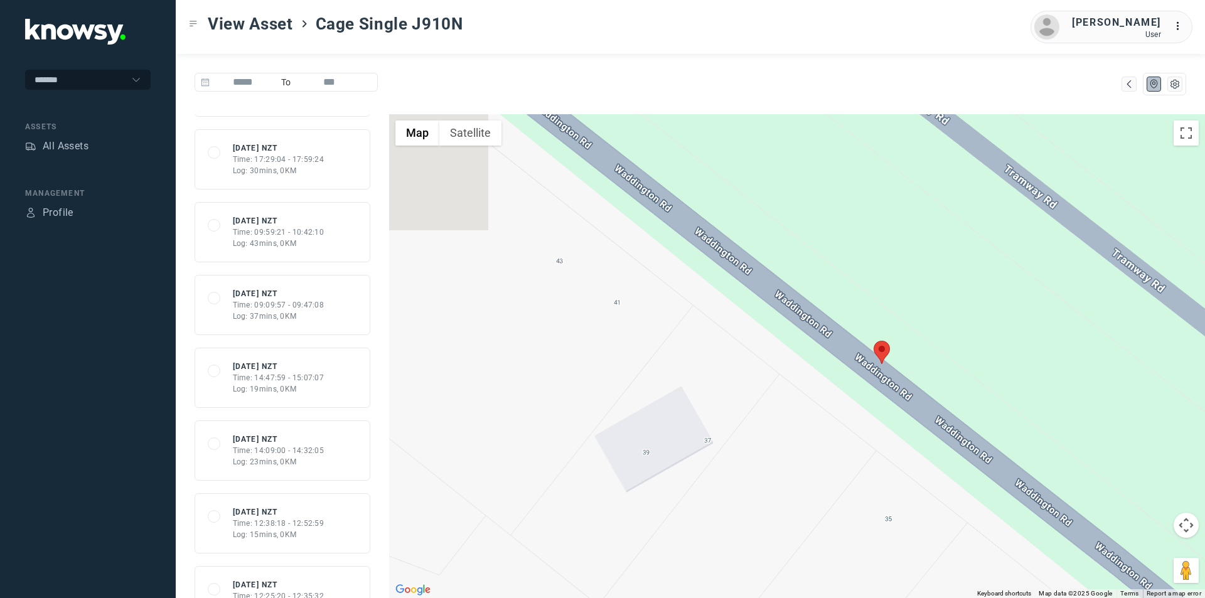
drag, startPoint x: 773, startPoint y: 204, endPoint x: 835, endPoint y: 449, distance: 253.1
click at [835, 449] on div at bounding box center [797, 356] width 816 height 484
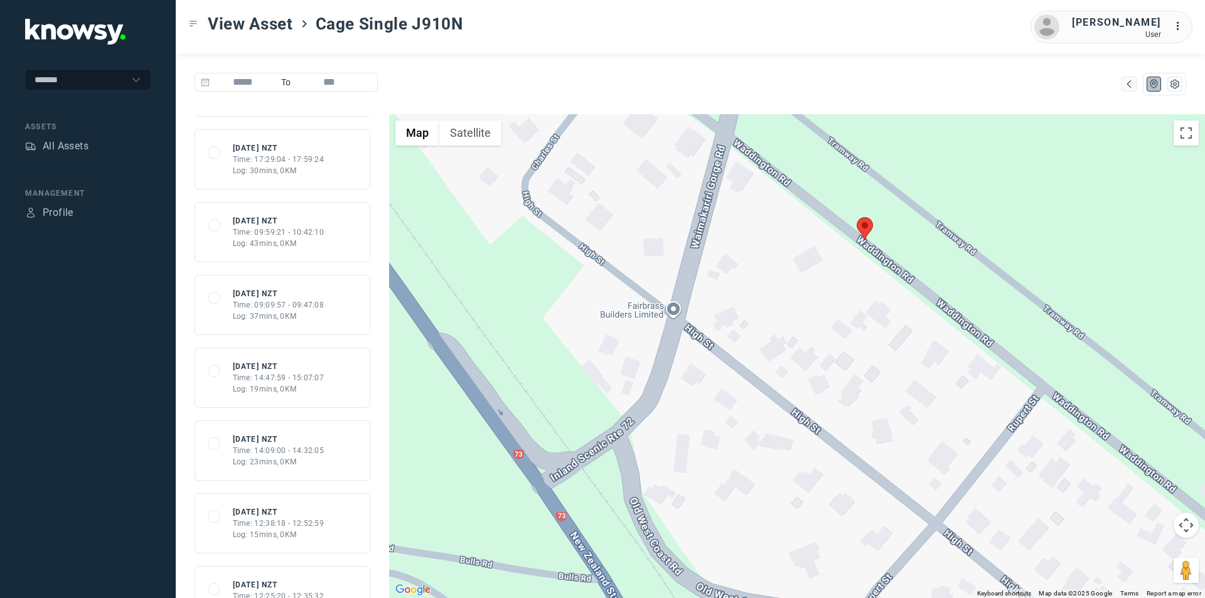
drag, startPoint x: 1004, startPoint y: 464, endPoint x: 982, endPoint y: 315, distance: 150.4
click at [982, 315] on div at bounding box center [797, 356] width 816 height 484
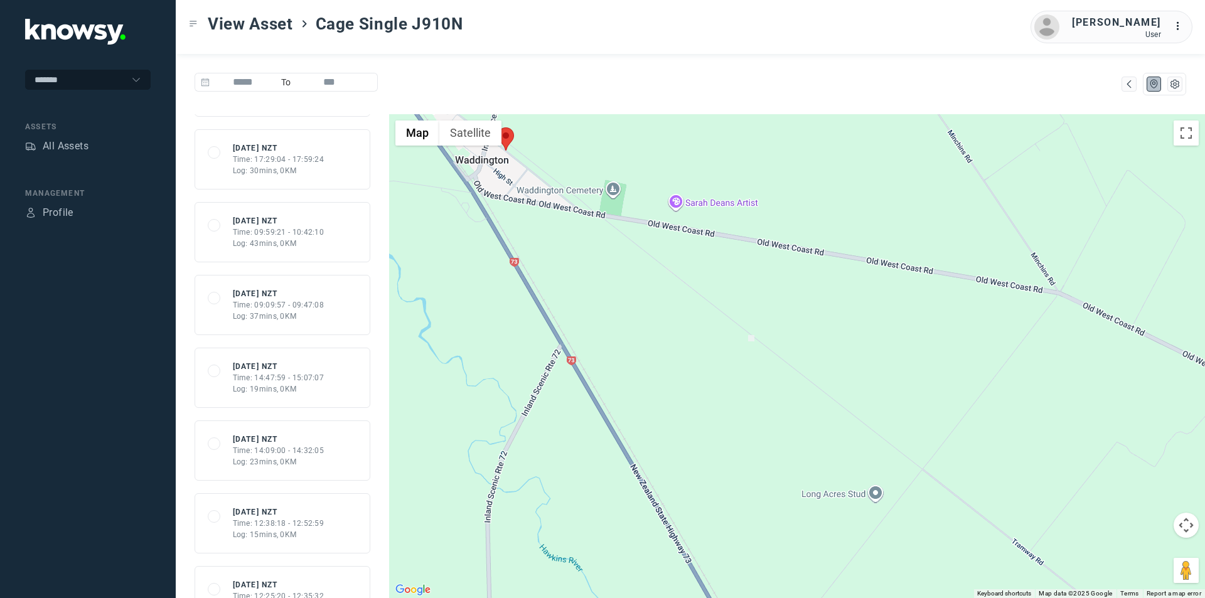
drag, startPoint x: 1023, startPoint y: 342, endPoint x: 680, endPoint y: 292, distance: 347.0
click at [661, 250] on div at bounding box center [797, 356] width 816 height 484
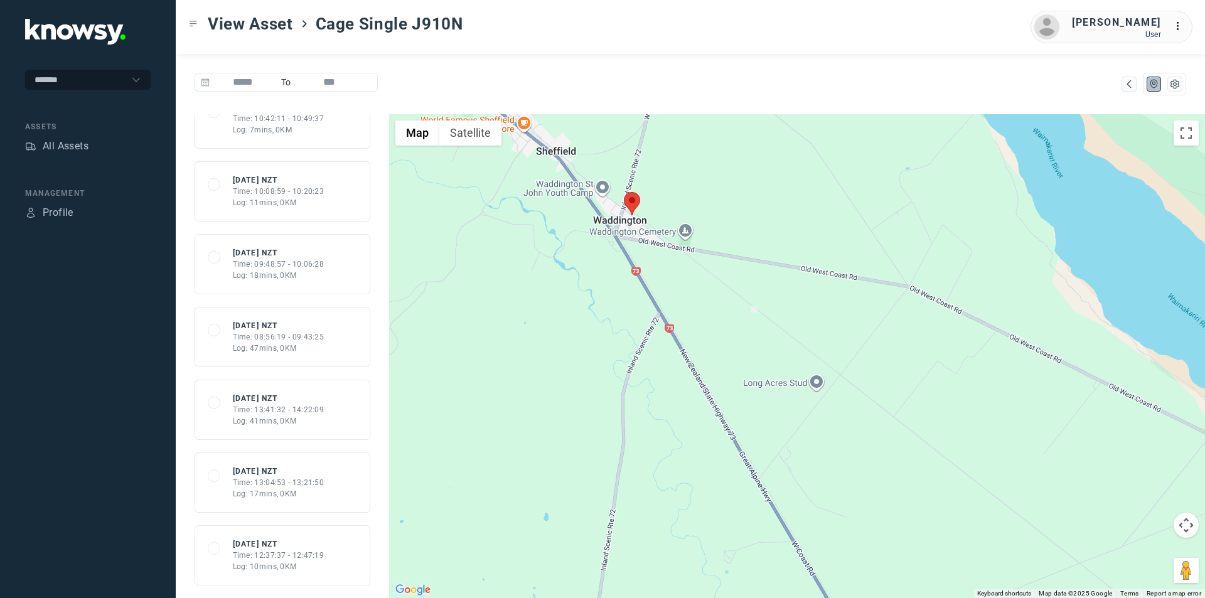
scroll to position [2636, 0]
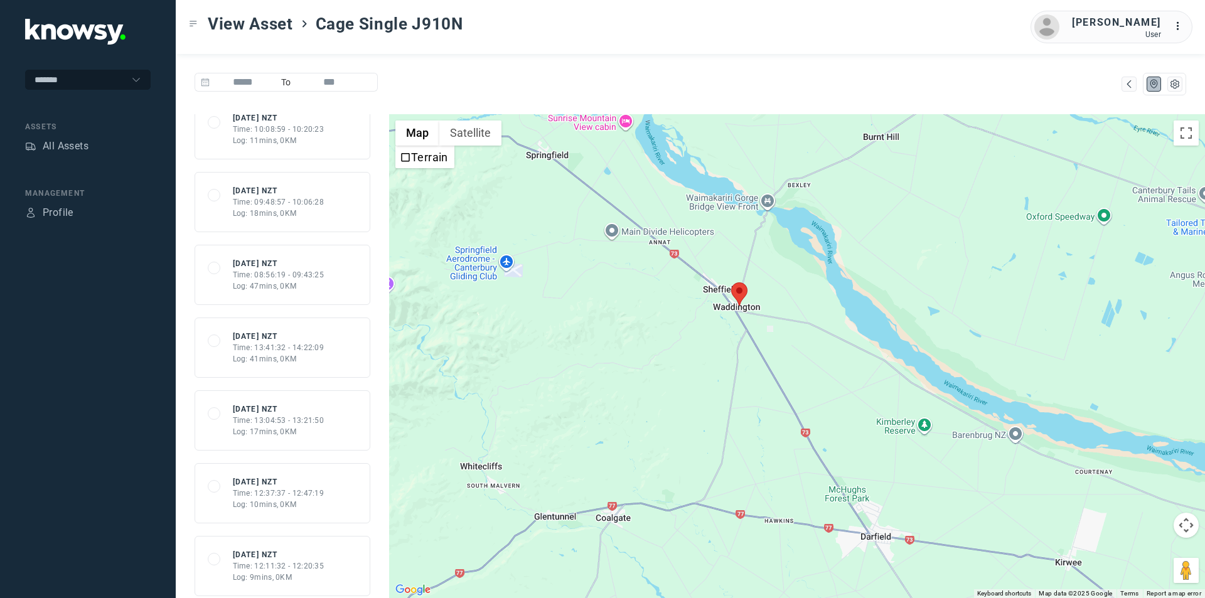
click at [273, 136] on div "Log: 11mins, 0KM" at bounding box center [279, 140] width 92 height 11
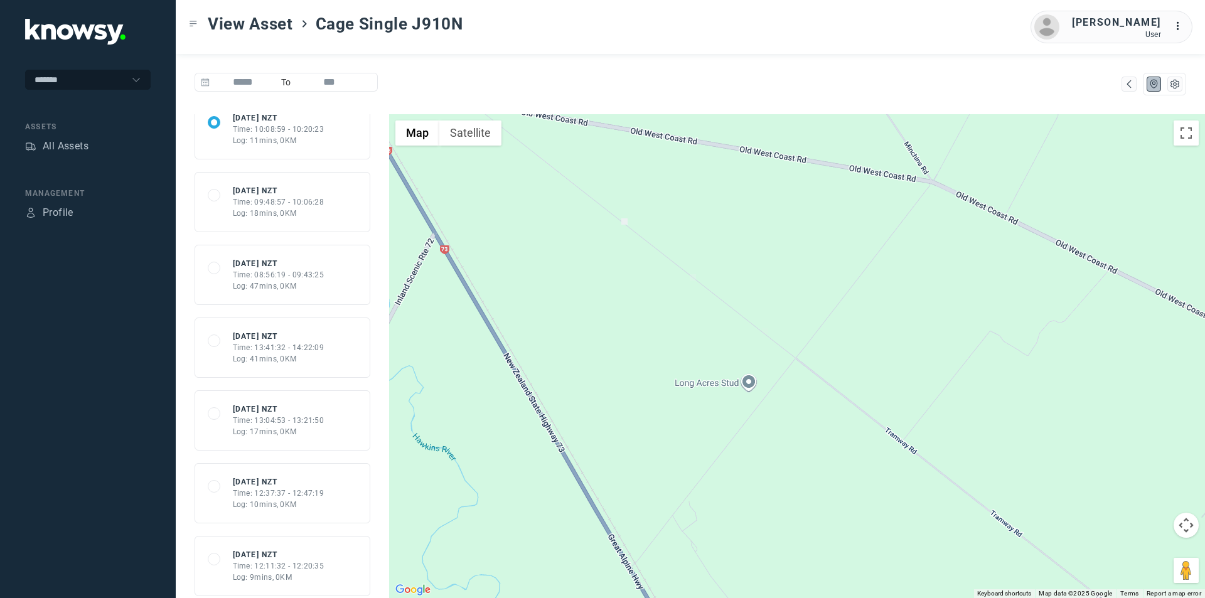
drag, startPoint x: 939, startPoint y: 416, endPoint x: 712, endPoint y: 244, distance: 285.3
click at [712, 244] on div at bounding box center [797, 356] width 816 height 484
click at [299, 199] on div "Time: 09:48:57 - 10:06:28" at bounding box center [279, 201] width 92 height 11
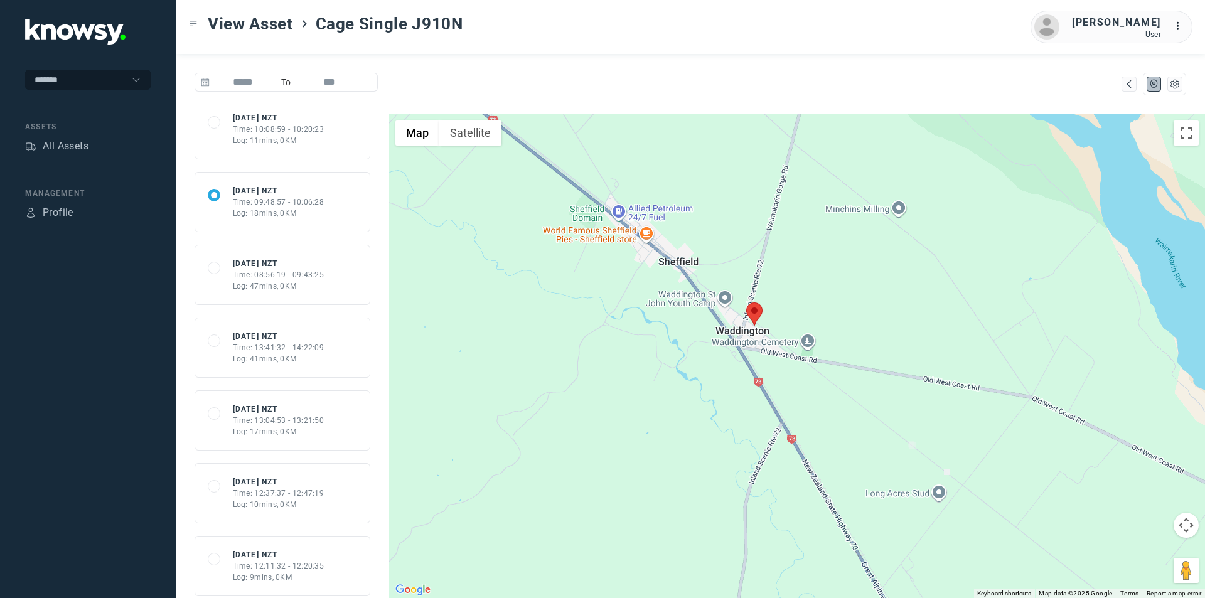
click at [304, 277] on div "Time: 08:56:19 - 09:43:25" at bounding box center [279, 274] width 92 height 11
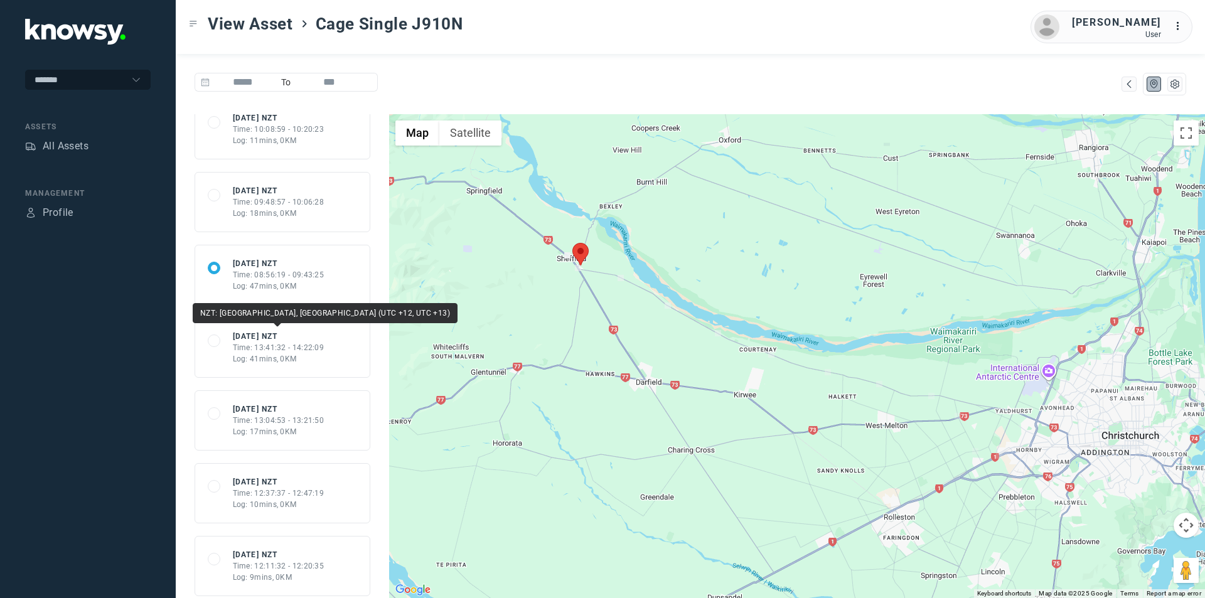
click at [276, 336] on div "Thu 11 Sep 25 NZT" at bounding box center [279, 336] width 92 height 11
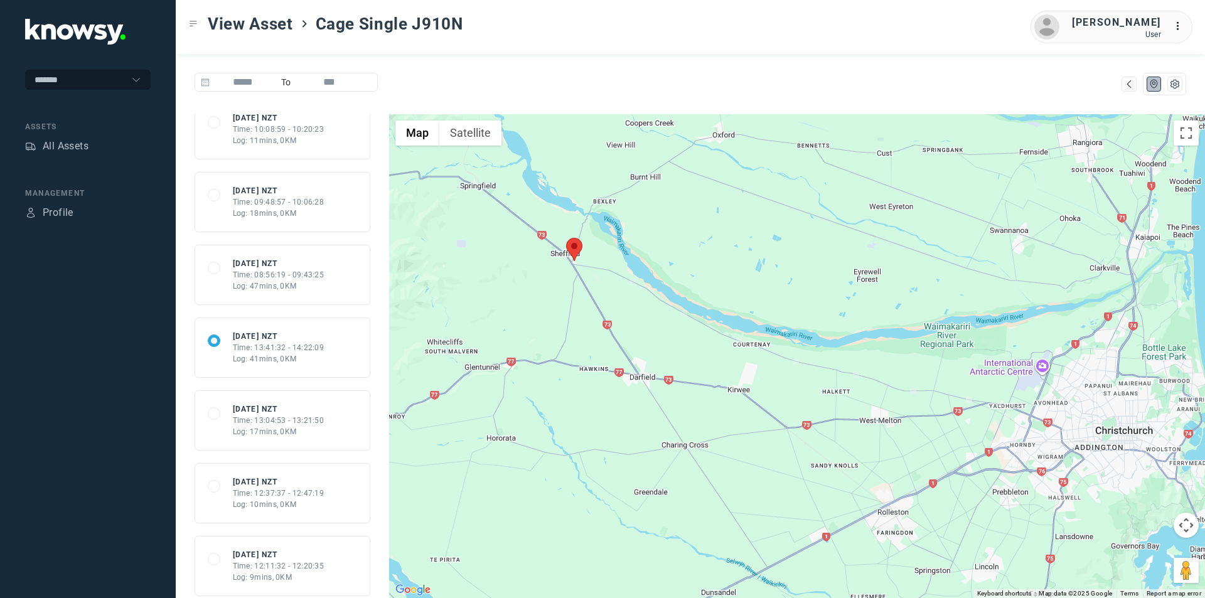
click at [298, 417] on div "Time: 13:04:53 - 13:21:50" at bounding box center [279, 420] width 92 height 11
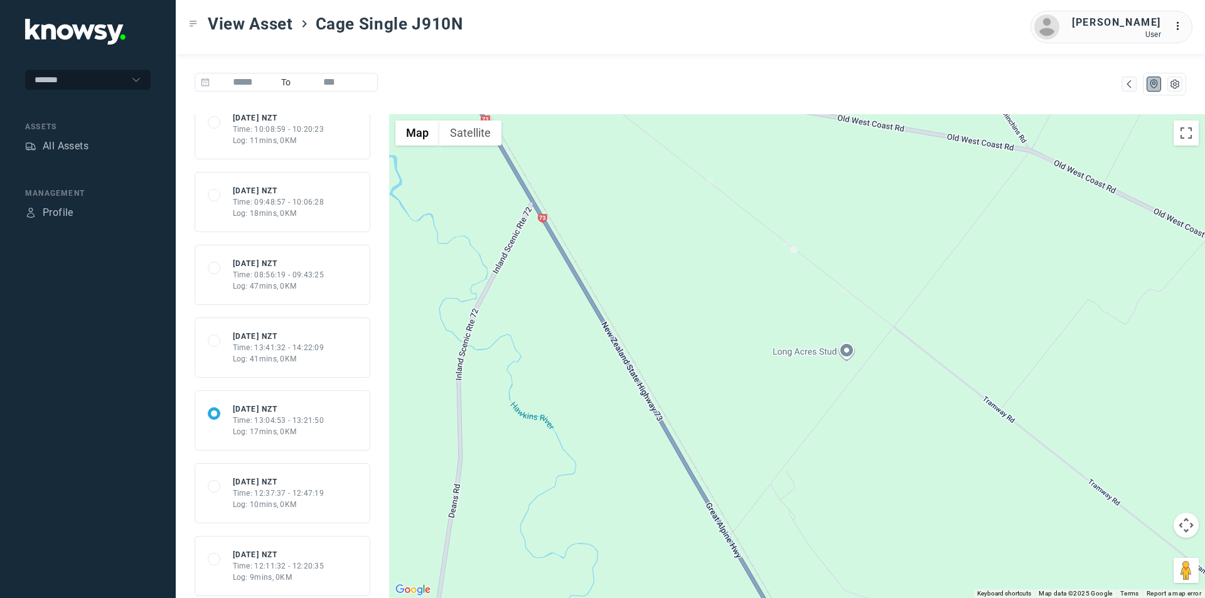
drag, startPoint x: 850, startPoint y: 467, endPoint x: 715, endPoint y: 253, distance: 253.0
click at [715, 253] on div at bounding box center [797, 356] width 816 height 484
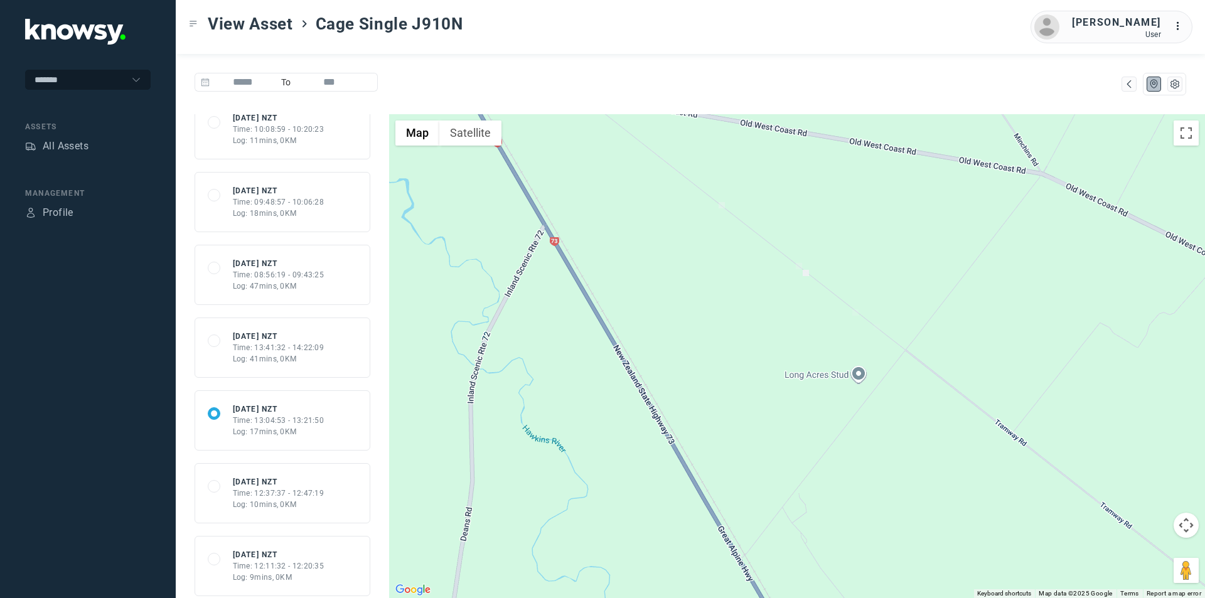
drag, startPoint x: 815, startPoint y: 303, endPoint x: 840, endPoint y: 345, distance: 48.7
click at [840, 345] on div at bounding box center [797, 356] width 816 height 484
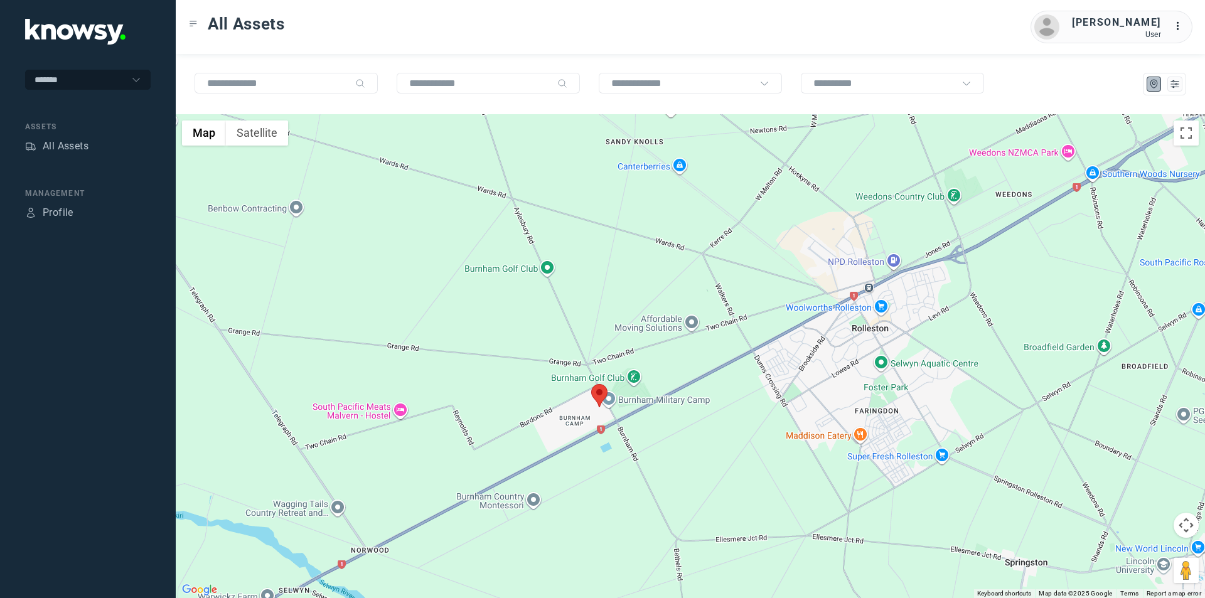
click at [591, 384] on area at bounding box center [591, 384] width 0 height 0
click at [594, 384] on span "View Asset" at bounding box center [594, 388] width 51 height 9
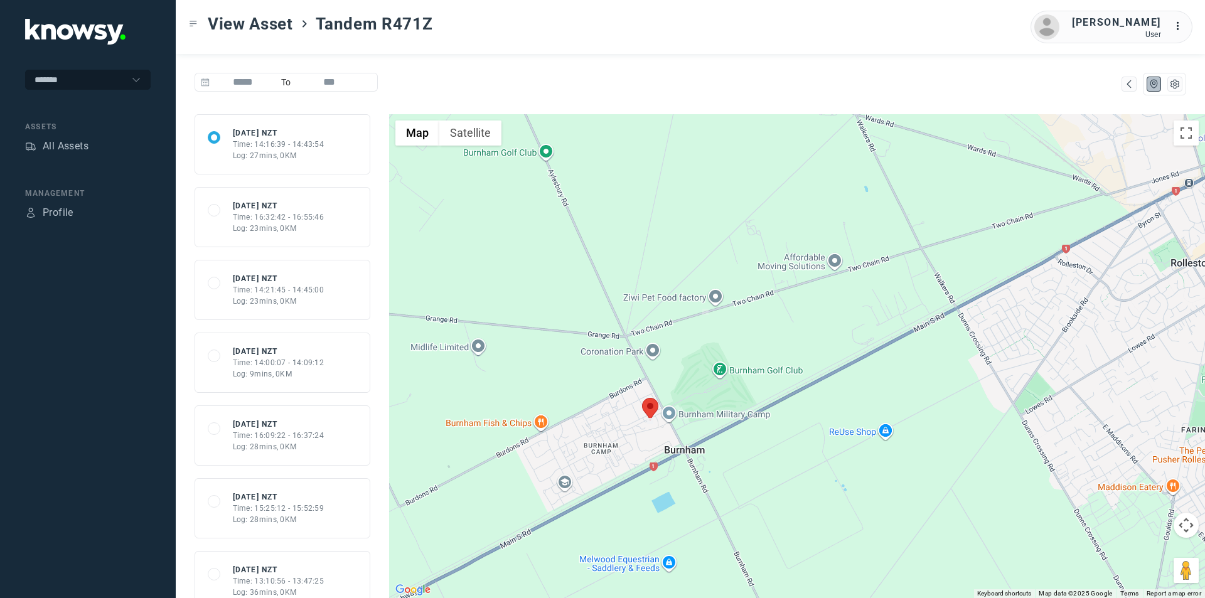
drag, startPoint x: 590, startPoint y: 465, endPoint x: 730, endPoint y: 340, distance: 187.6
click at [730, 340] on div at bounding box center [797, 356] width 816 height 484
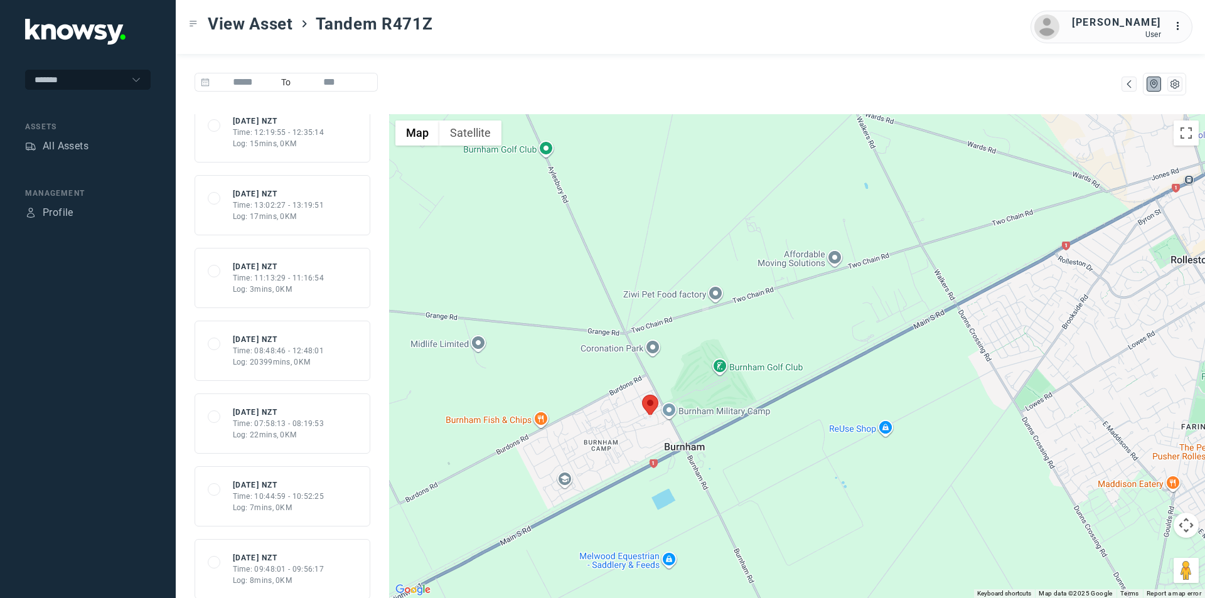
scroll to position [4017, 0]
